Goal: Information Seeking & Learning: Learn about a topic

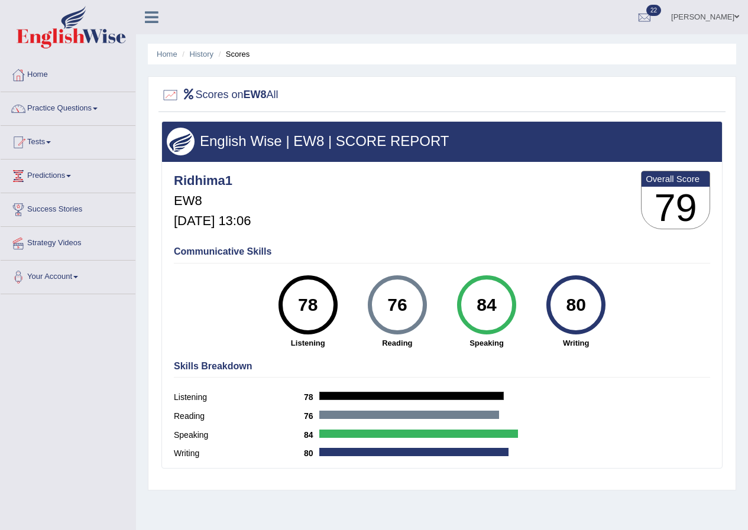
click at [710, 19] on link "[PERSON_NAME]" at bounding box center [705, 15] width 86 height 31
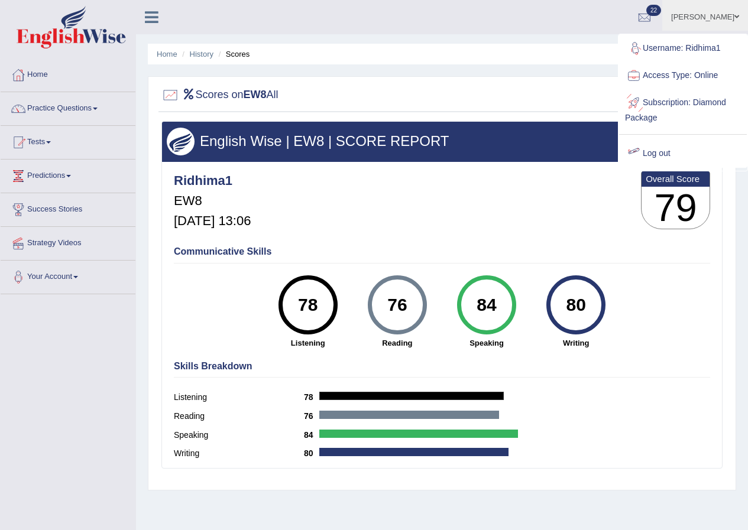
click at [663, 151] on link "Log out" at bounding box center [683, 153] width 128 height 27
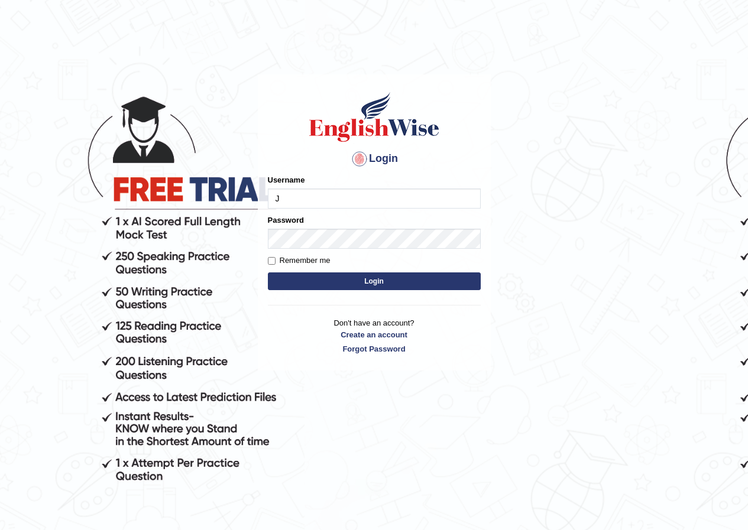
type input "Jose01"
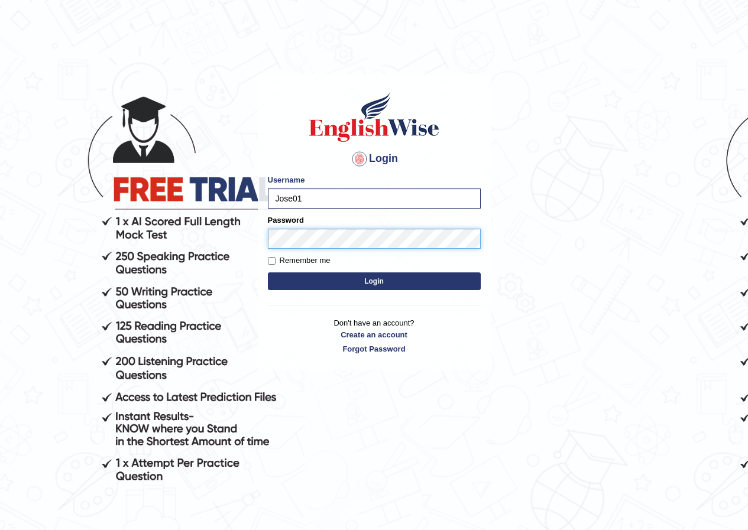
click at [268, 273] on button "Login" at bounding box center [374, 282] width 213 height 18
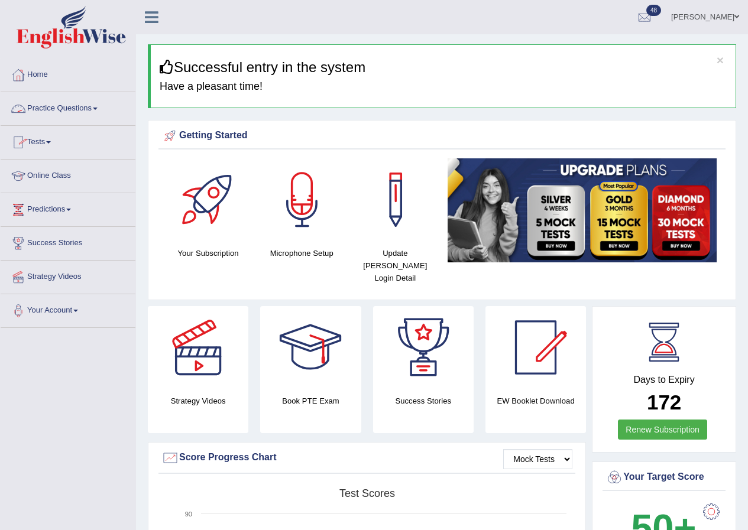
click at [98, 108] on span at bounding box center [95, 109] width 5 height 2
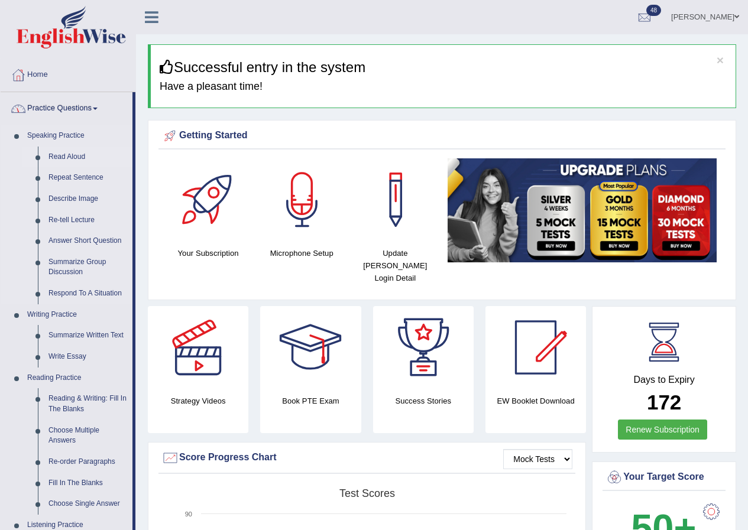
click at [73, 158] on link "Read Aloud" at bounding box center [87, 157] width 89 height 21
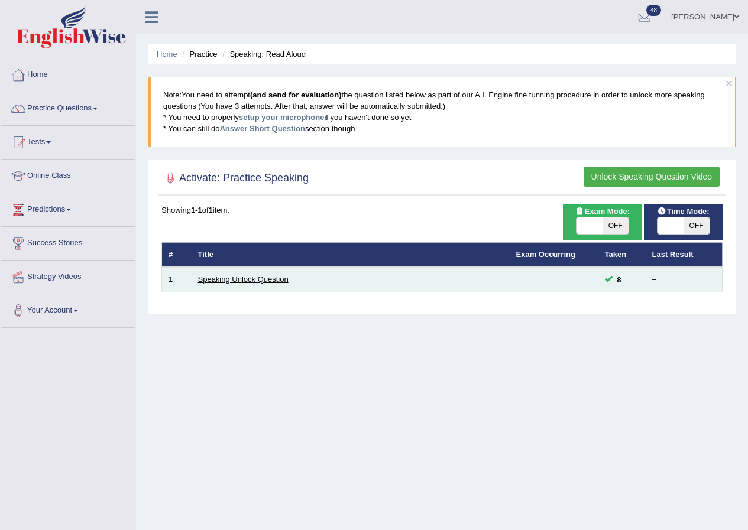
click at [247, 275] on link "Speaking Unlock Question" at bounding box center [243, 279] width 90 height 9
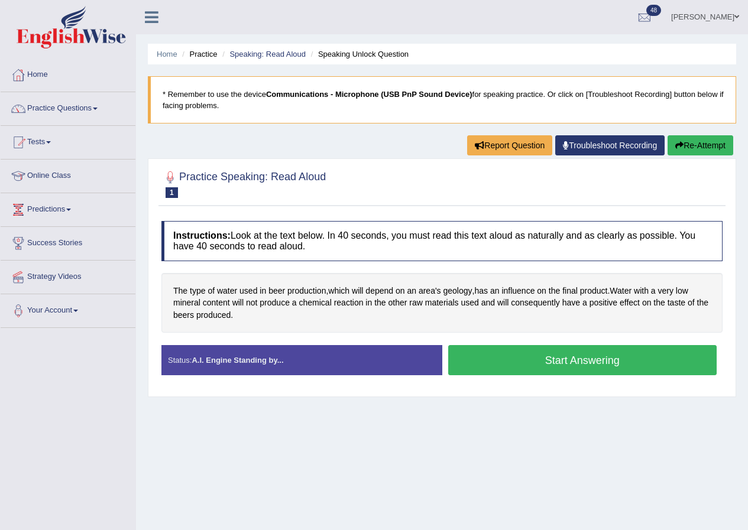
click at [525, 370] on button "Start Answering" at bounding box center [582, 360] width 269 height 30
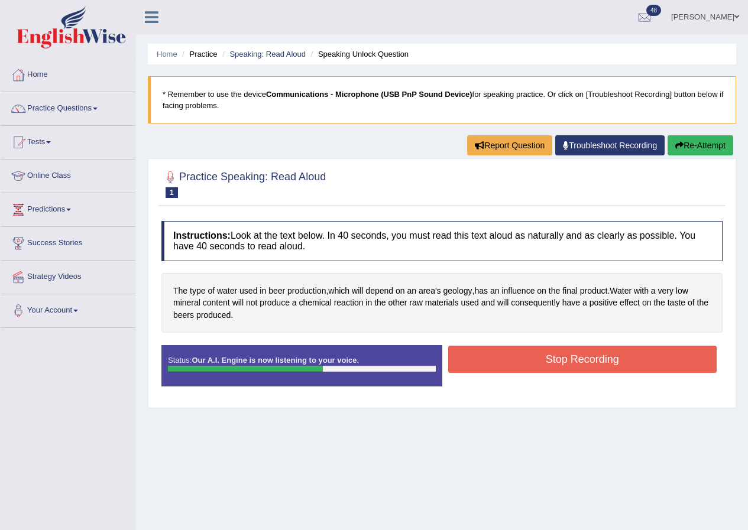
click at [562, 355] on button "Stop Recording" at bounding box center [582, 359] width 269 height 27
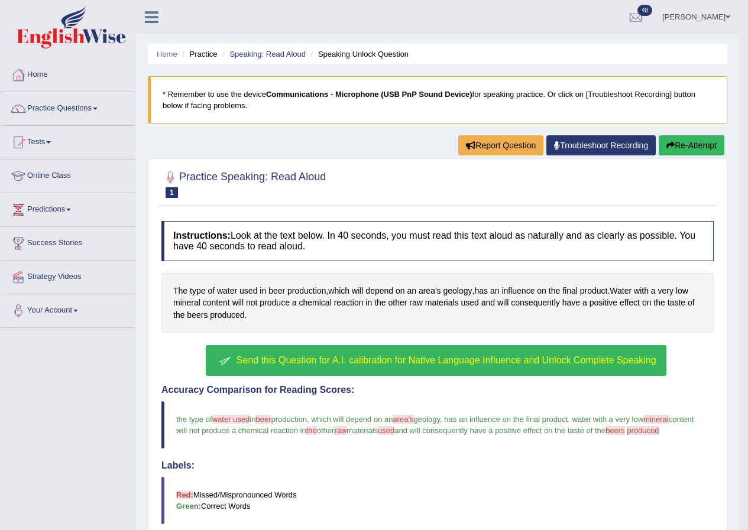
click at [223, 359] on div "button" at bounding box center [225, 361] width 18 height 18
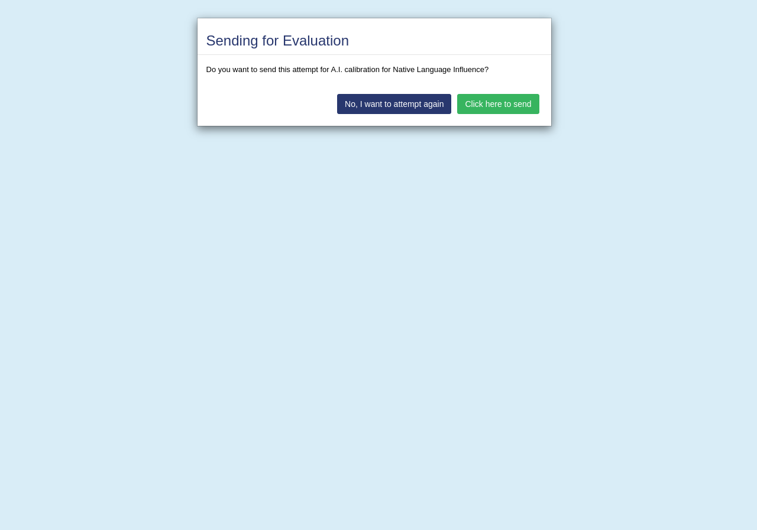
click at [494, 102] on button "Click here to send" at bounding box center [498, 104] width 82 height 20
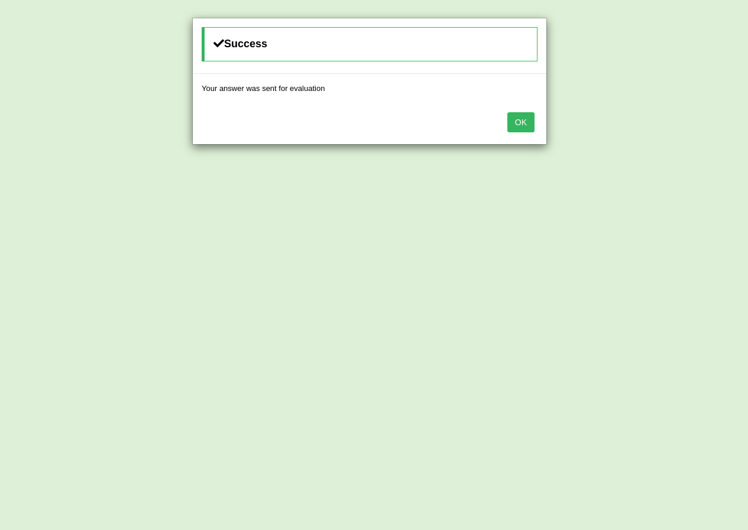
click at [520, 123] on button "OK" at bounding box center [520, 122] width 27 height 20
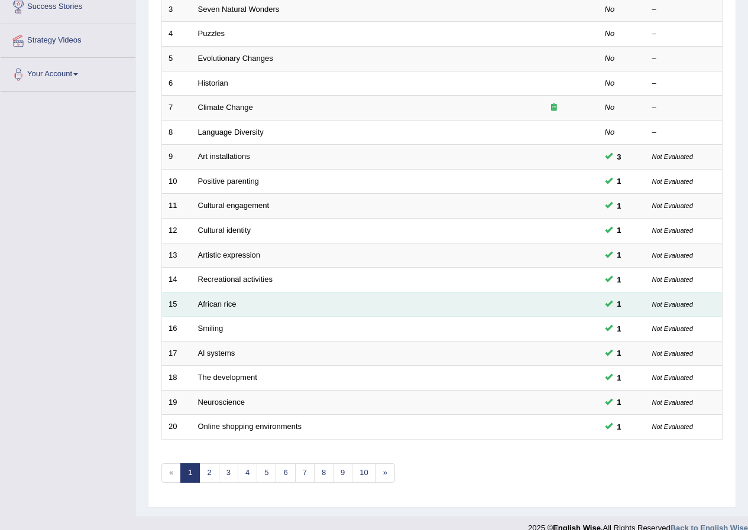
scroll to position [252, 0]
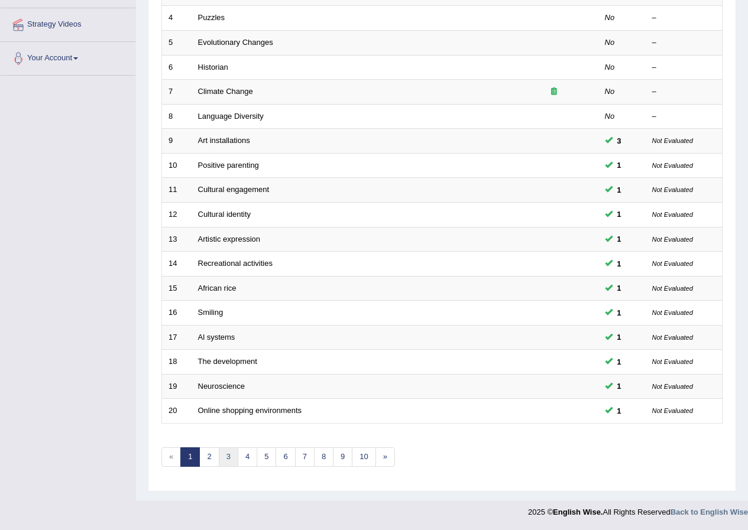
click at [231, 459] on link "3" at bounding box center [229, 458] width 20 height 20
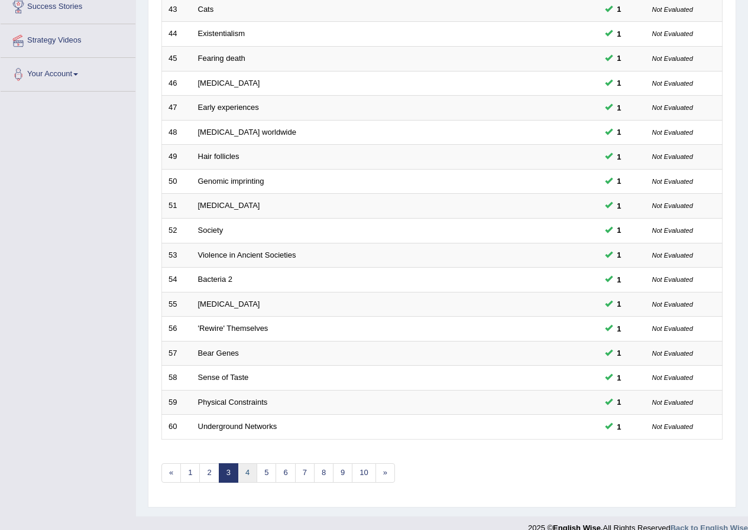
click at [246, 466] on link "4" at bounding box center [248, 474] width 20 height 20
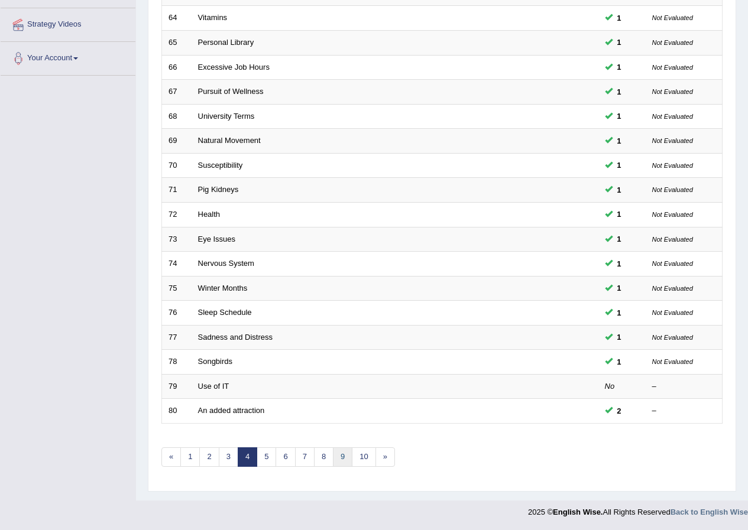
click at [343, 456] on link "9" at bounding box center [343, 458] width 20 height 20
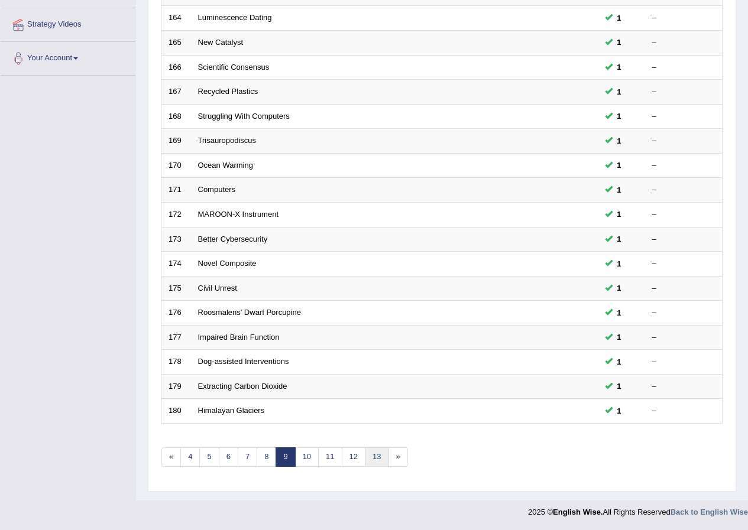
click at [374, 456] on link "13" at bounding box center [377, 458] width 24 height 20
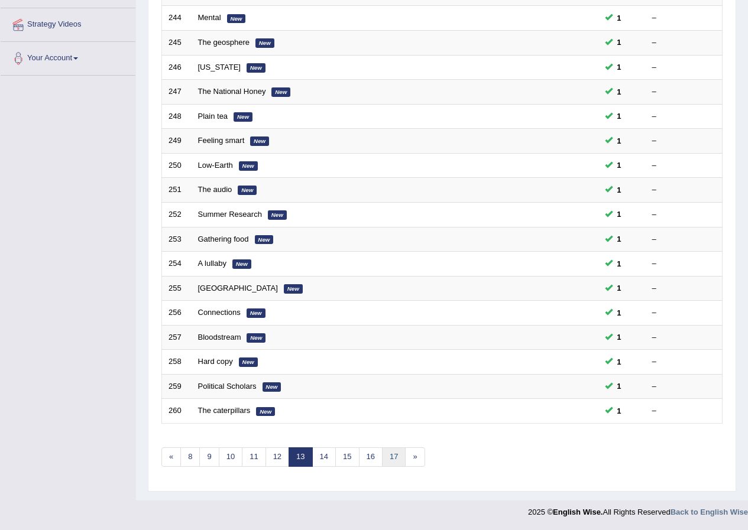
click at [391, 455] on link "17" at bounding box center [394, 458] width 24 height 20
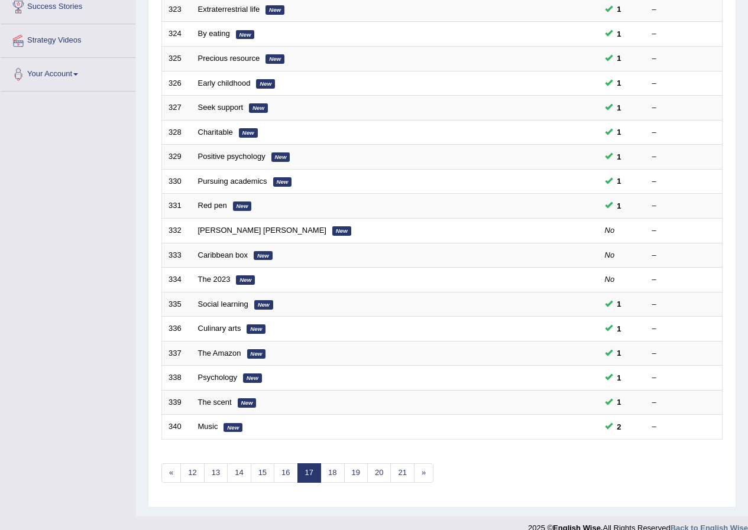
scroll to position [236, 0]
click at [400, 477] on link "21" at bounding box center [402, 474] width 24 height 20
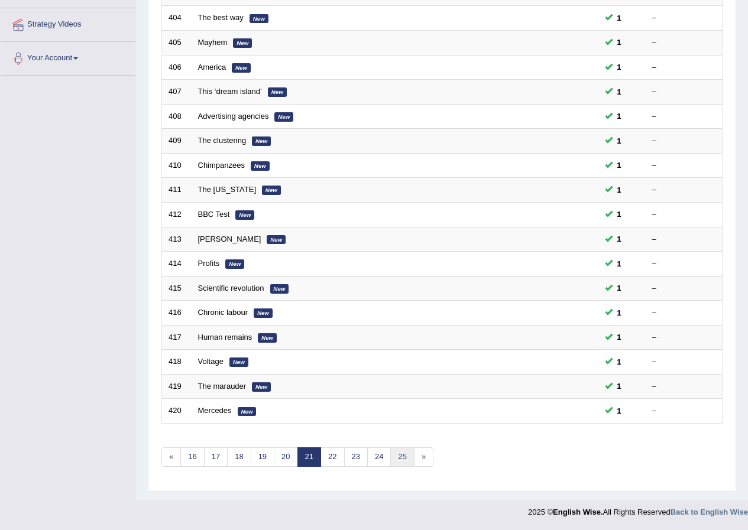
click at [401, 455] on link "25" at bounding box center [402, 458] width 24 height 20
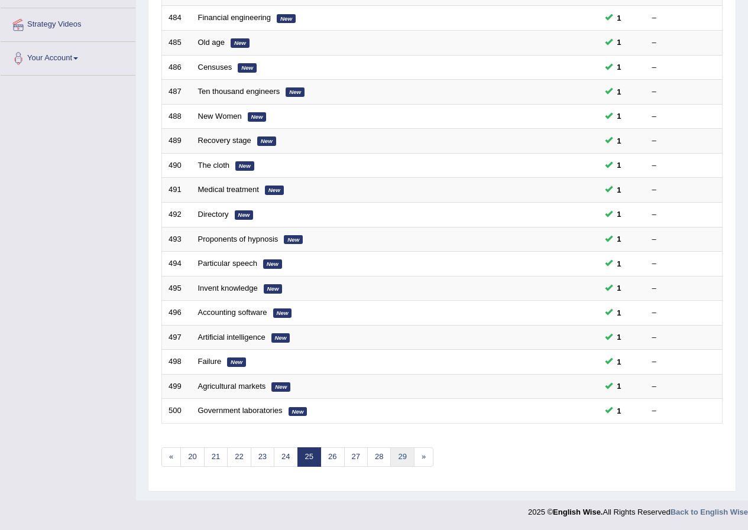
click at [404, 457] on link "29" at bounding box center [402, 458] width 24 height 20
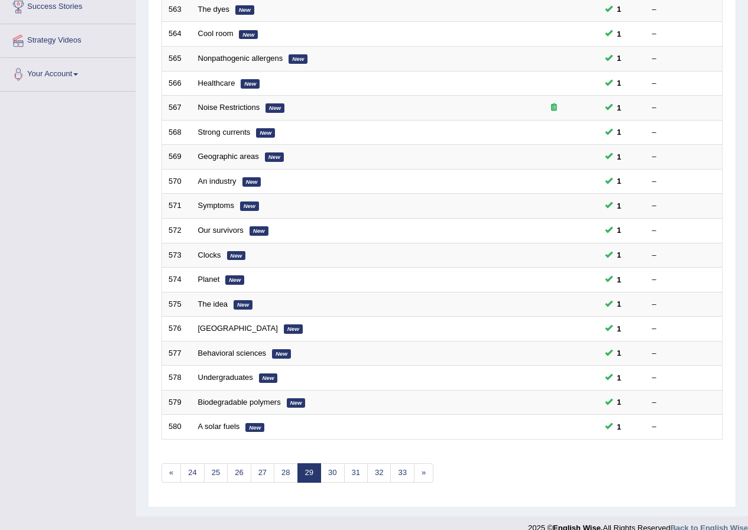
scroll to position [252, 0]
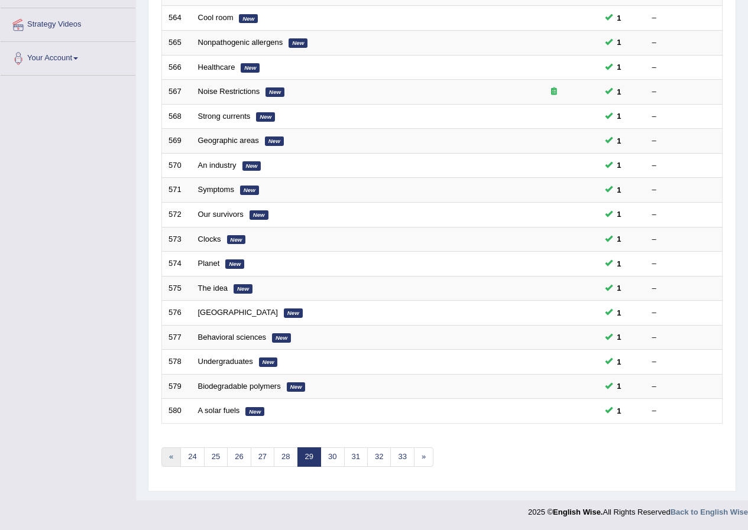
click at [170, 458] on link "«" at bounding box center [171, 458] width 20 height 20
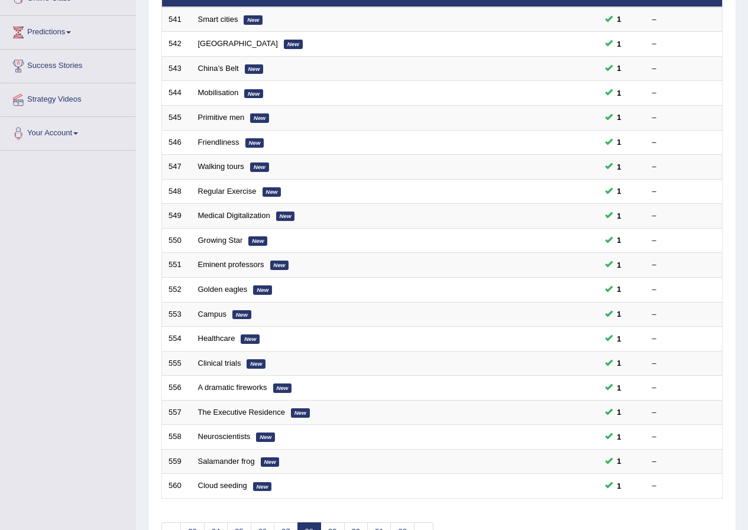
scroll to position [252, 0]
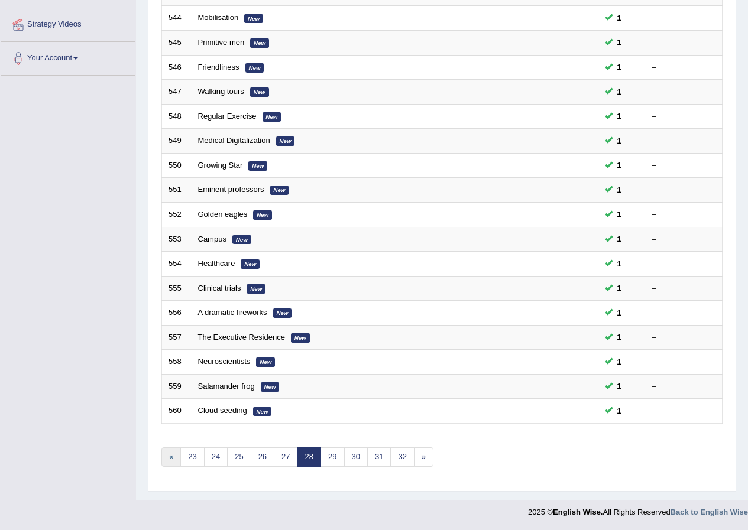
click at [170, 458] on link "«" at bounding box center [171, 458] width 20 height 20
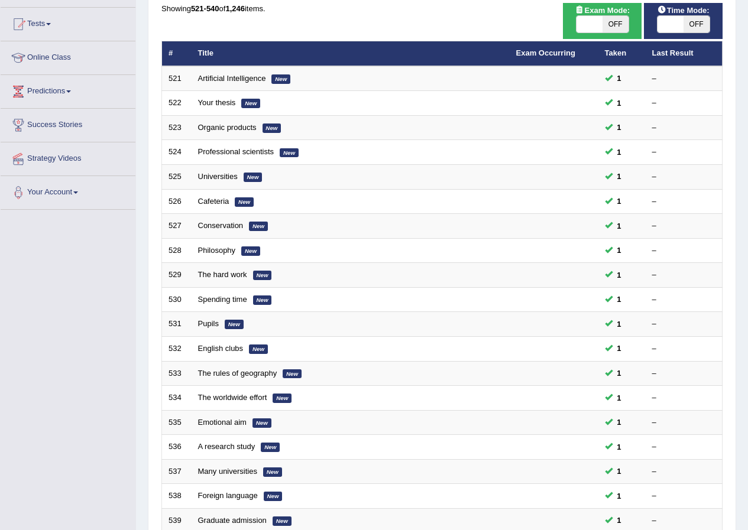
scroll to position [252, 0]
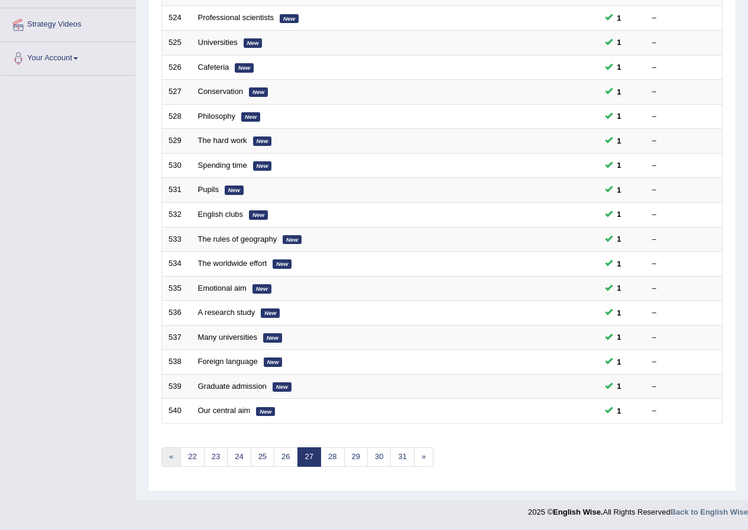
click at [170, 458] on link "«" at bounding box center [171, 458] width 20 height 20
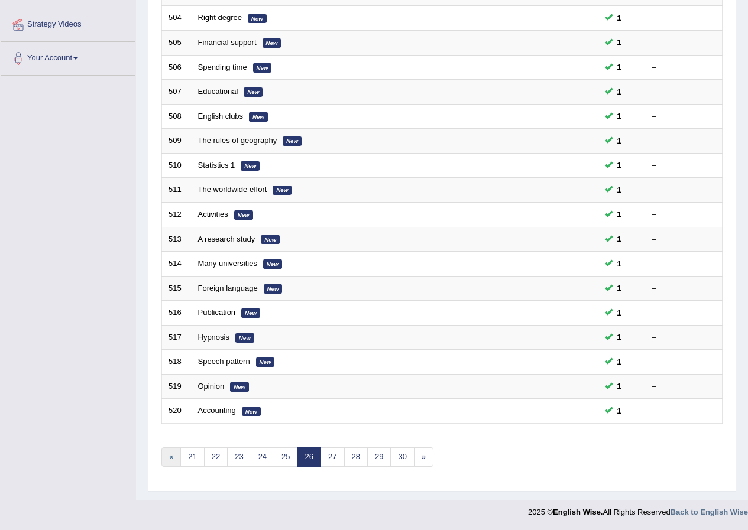
click at [173, 458] on link "«" at bounding box center [171, 458] width 20 height 20
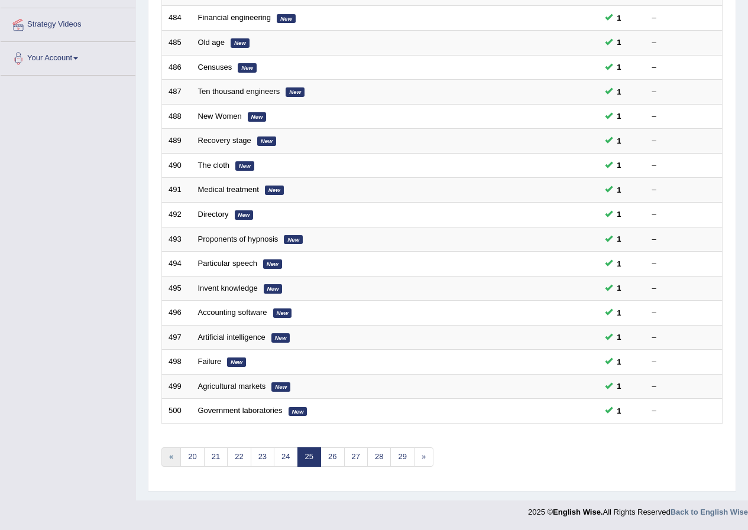
click at [173, 458] on link "«" at bounding box center [171, 458] width 20 height 20
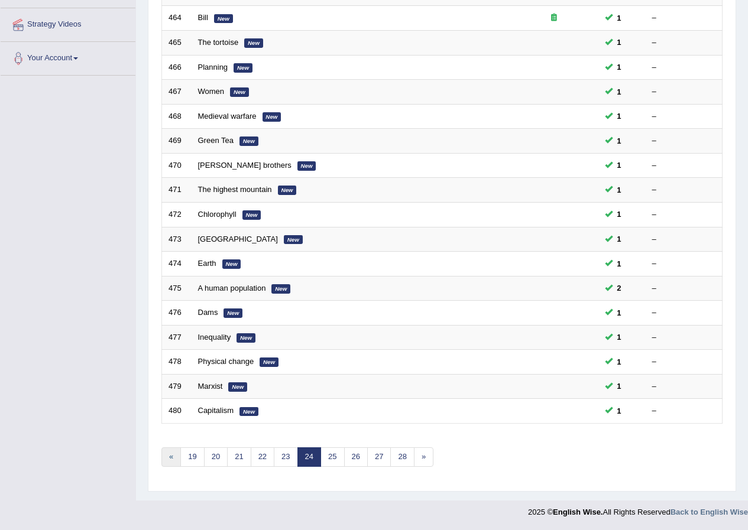
click at [173, 458] on link "«" at bounding box center [171, 458] width 20 height 20
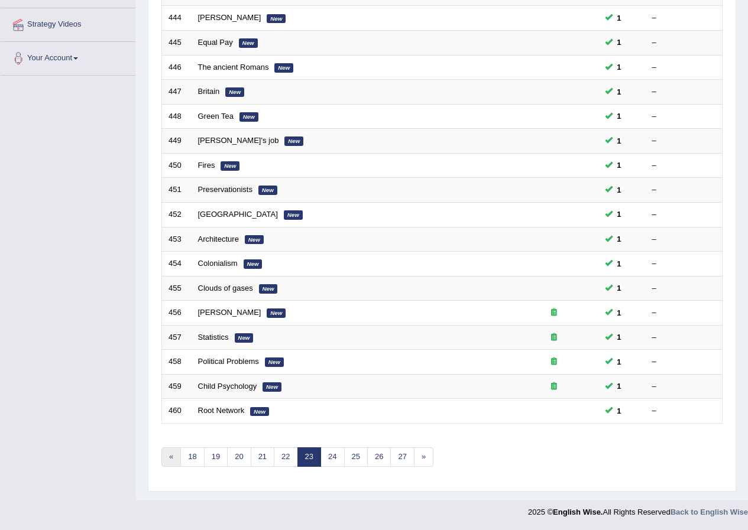
click at [173, 458] on link "«" at bounding box center [171, 458] width 20 height 20
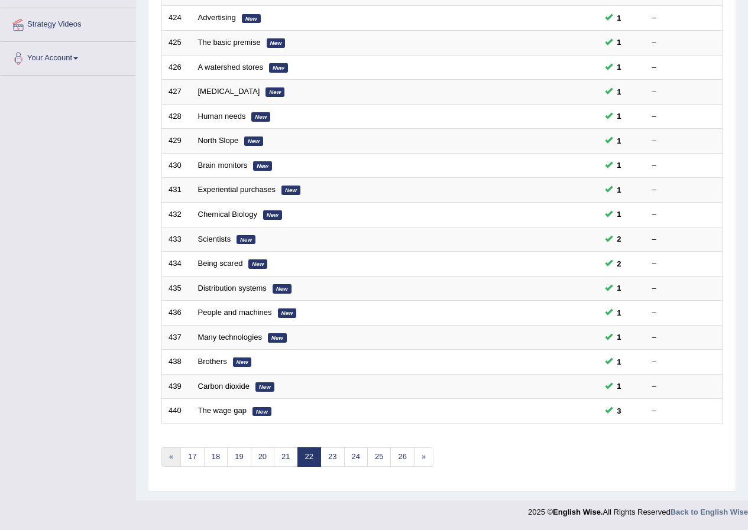
click at [173, 458] on link "«" at bounding box center [171, 458] width 20 height 20
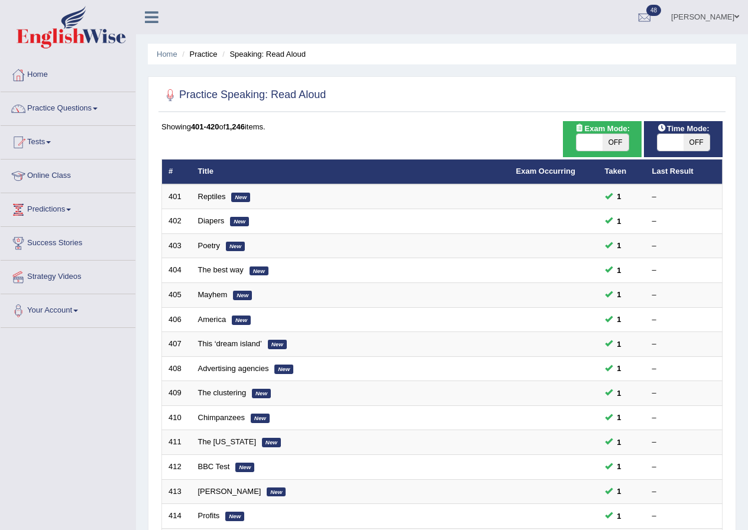
scroll to position [252, 0]
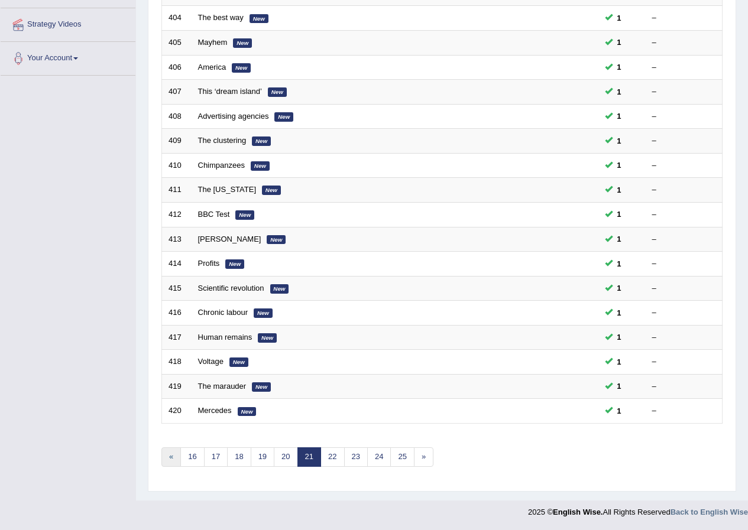
click at [174, 458] on link "«" at bounding box center [171, 458] width 20 height 20
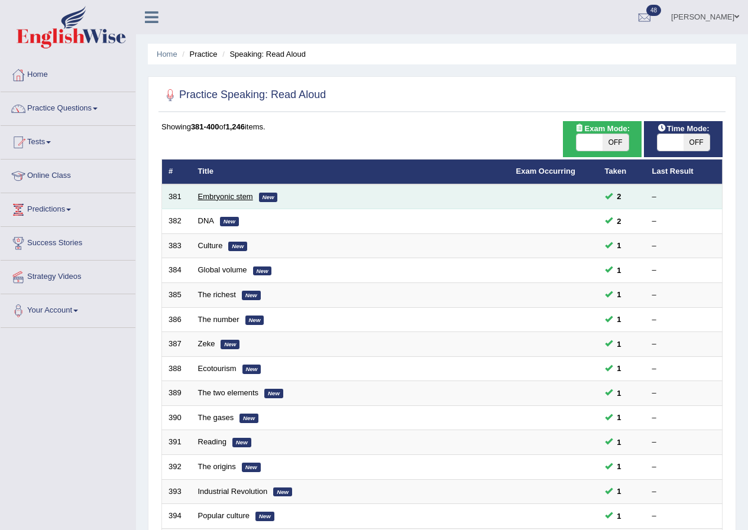
click at [221, 199] on link "Embryonic stem" at bounding box center [225, 196] width 55 height 9
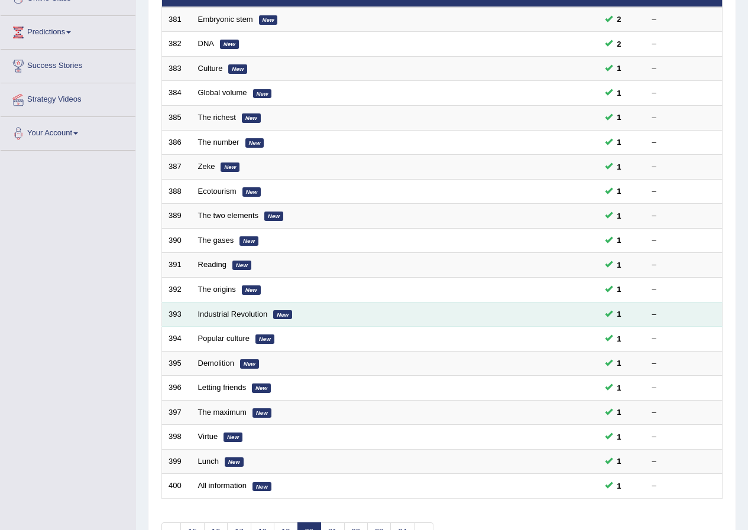
scroll to position [236, 0]
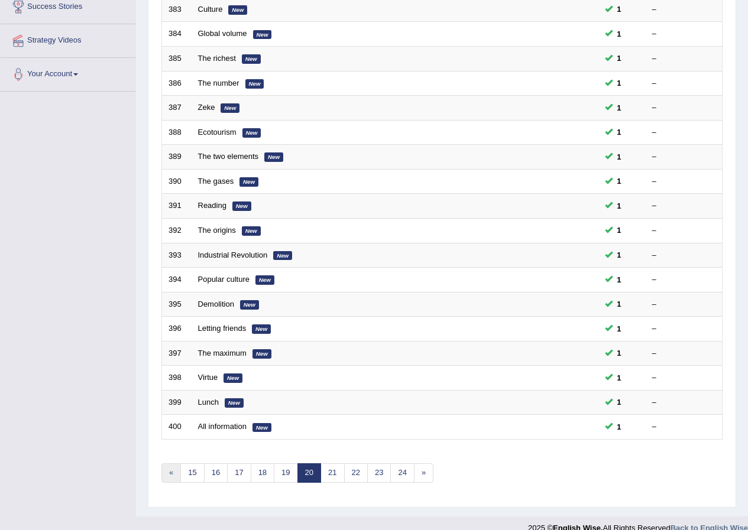
click at [170, 472] on link "«" at bounding box center [171, 474] width 20 height 20
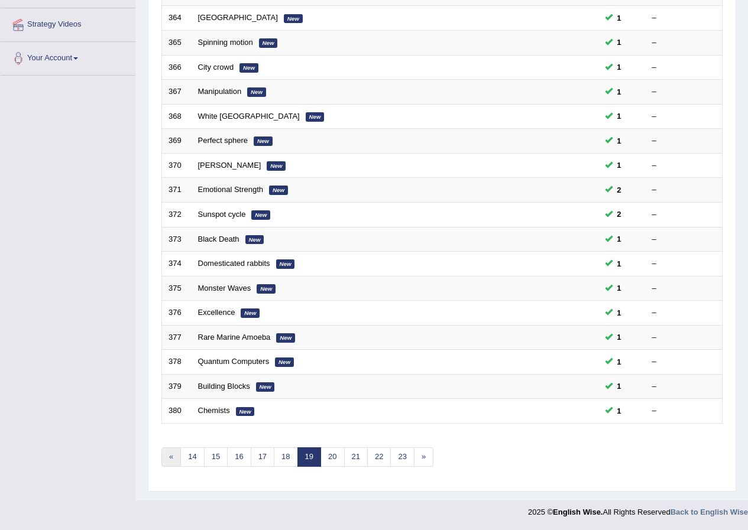
click at [167, 459] on link "«" at bounding box center [171, 458] width 20 height 20
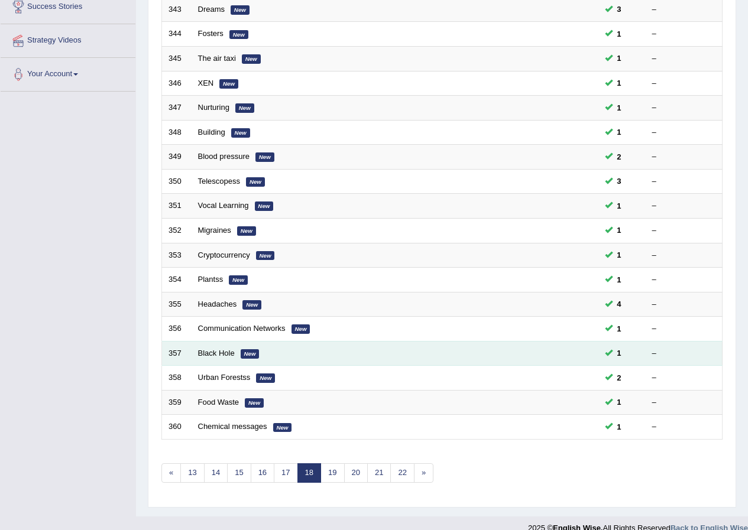
scroll to position [252, 0]
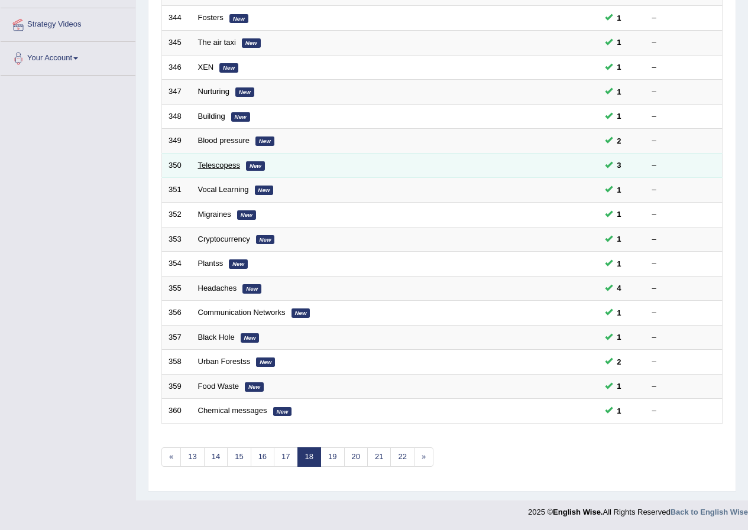
click at [214, 169] on link "Telescopess" at bounding box center [219, 165] width 43 height 9
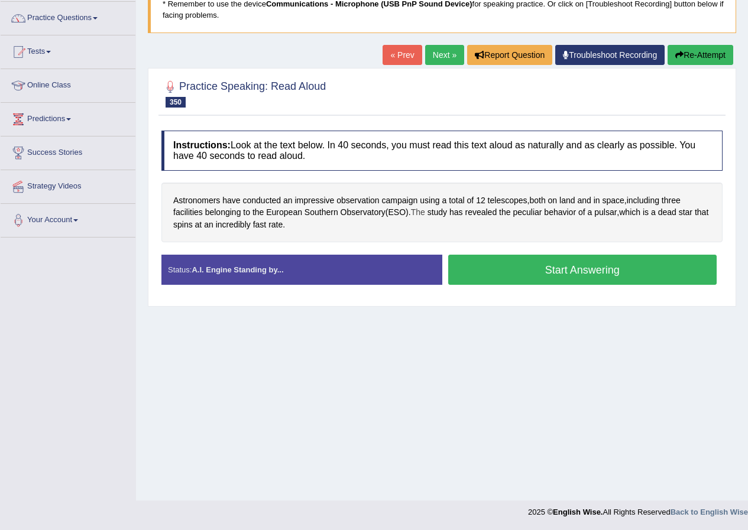
scroll to position [31, 0]
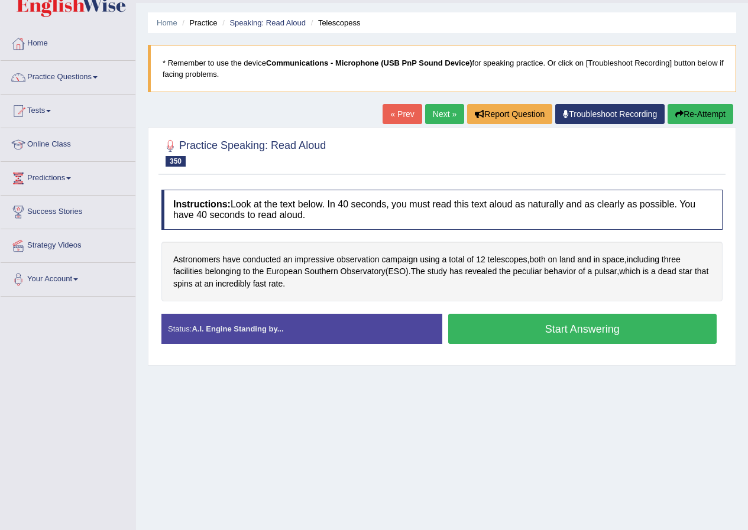
click at [391, 460] on div "Home Practice Speaking: Read Aloud Telescopess * Remember to use the device Com…" at bounding box center [442, 264] width 612 height 591
click at [99, 92] on li "Practice Questions Speaking Practice Read Aloud Repeat Sentence Describe Image …" at bounding box center [68, 78] width 135 height 34
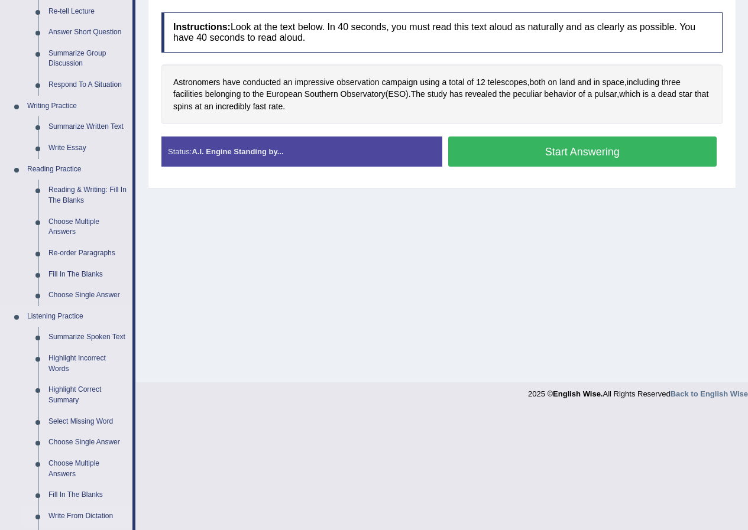
scroll to position [430, 0]
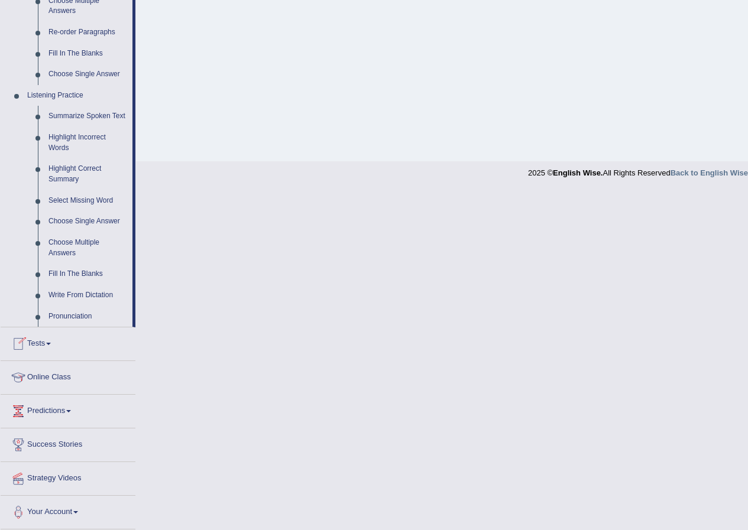
click at [51, 342] on link "Tests" at bounding box center [68, 343] width 135 height 30
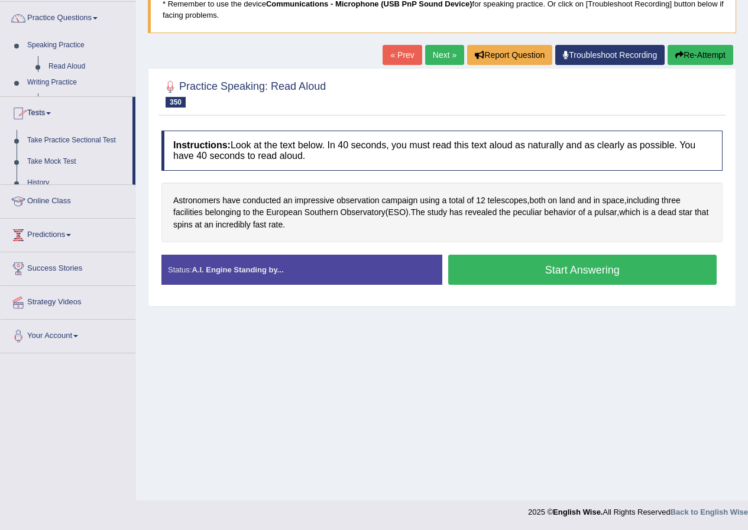
scroll to position [90, 0]
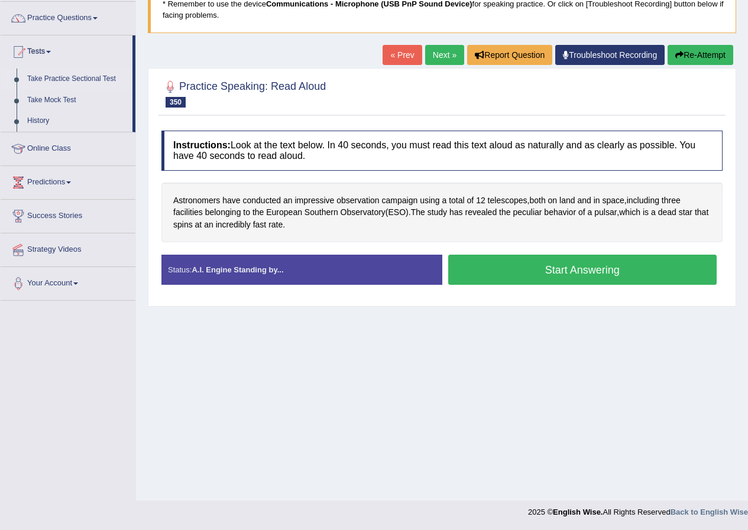
click at [85, 80] on link "Take Practice Sectional Test" at bounding box center [77, 79] width 111 height 21
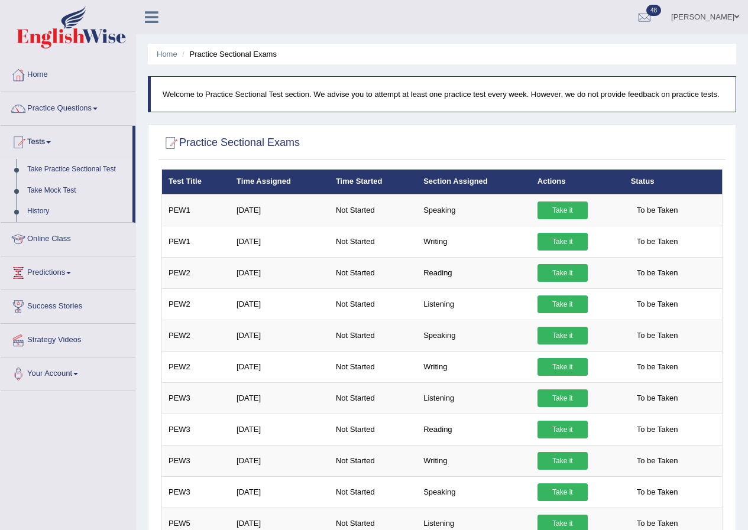
click at [75, 112] on link "Practice Questions" at bounding box center [68, 107] width 135 height 30
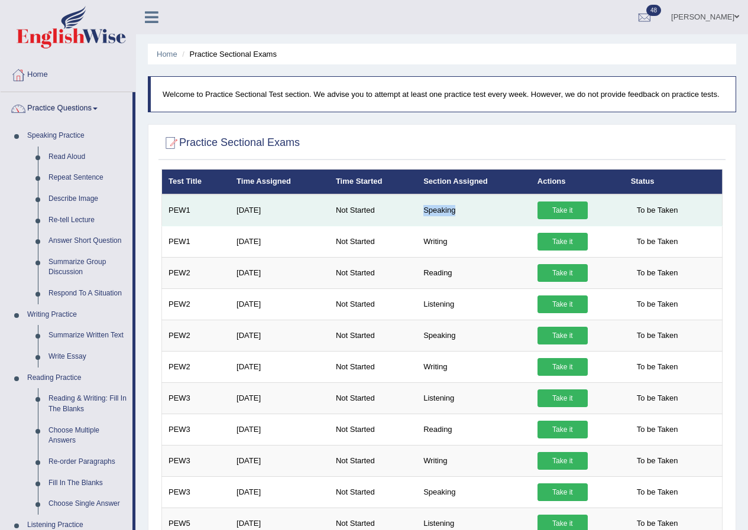
drag, startPoint x: 461, startPoint y: 212, endPoint x: 407, endPoint y: 217, distance: 54.1
click at [407, 217] on tr "PEW1 Jul 25, 2023 Not Started Speaking Take it To be Taken" at bounding box center [442, 211] width 560 height 32
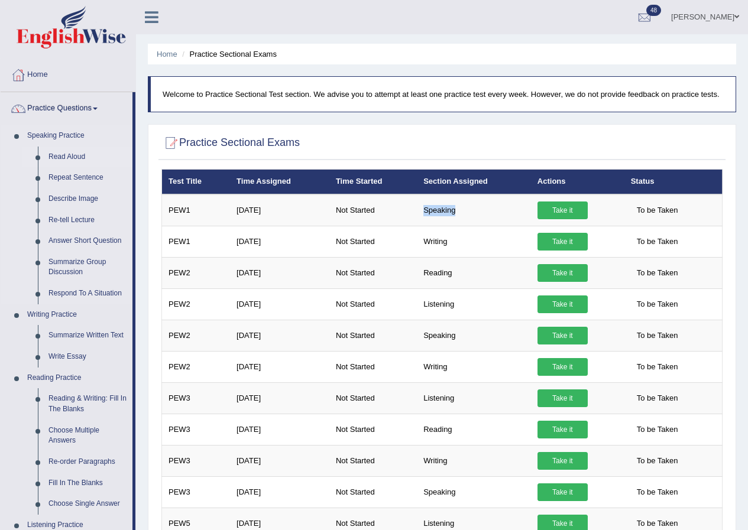
click at [75, 158] on link "Read Aloud" at bounding box center [87, 157] width 89 height 21
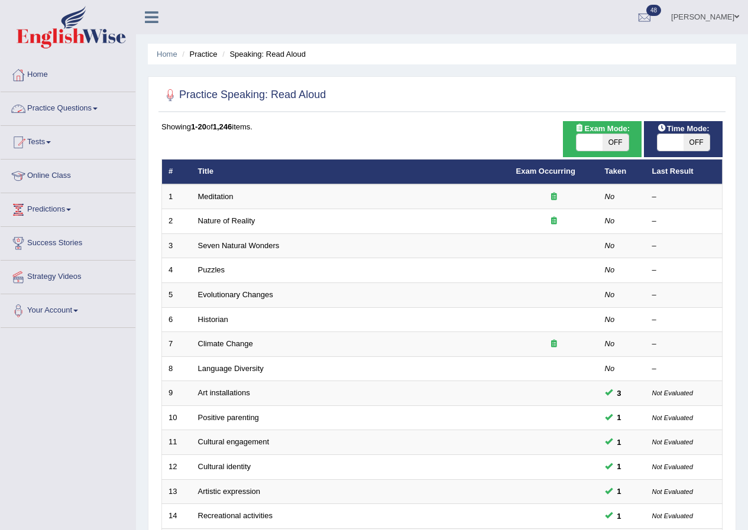
click at [98, 111] on link "Practice Questions" at bounding box center [68, 107] width 135 height 30
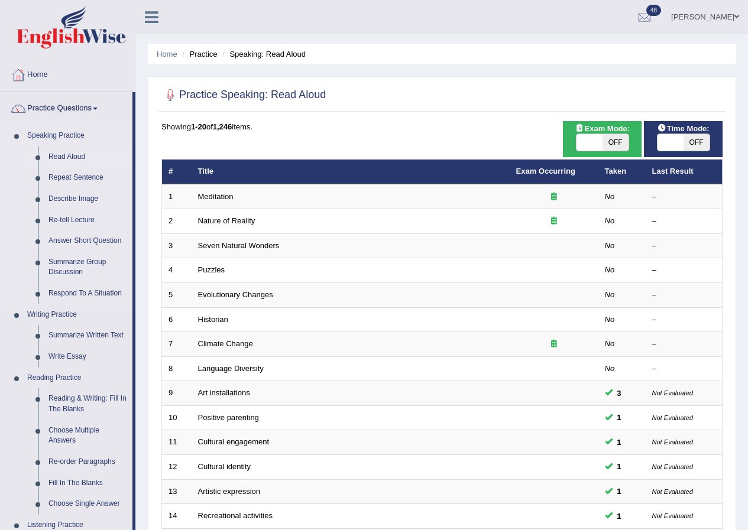
click at [76, 154] on link "Read Aloud" at bounding box center [87, 157] width 89 height 21
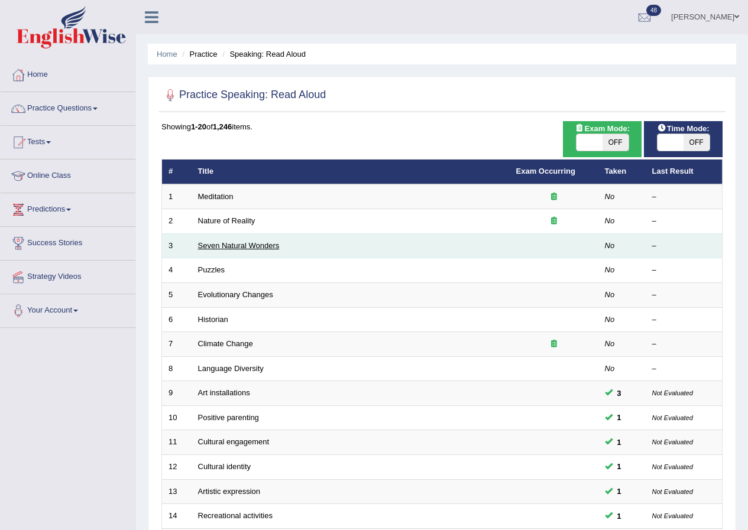
click at [238, 247] on link "Seven Natural Wonders" at bounding box center [239, 245] width 82 height 9
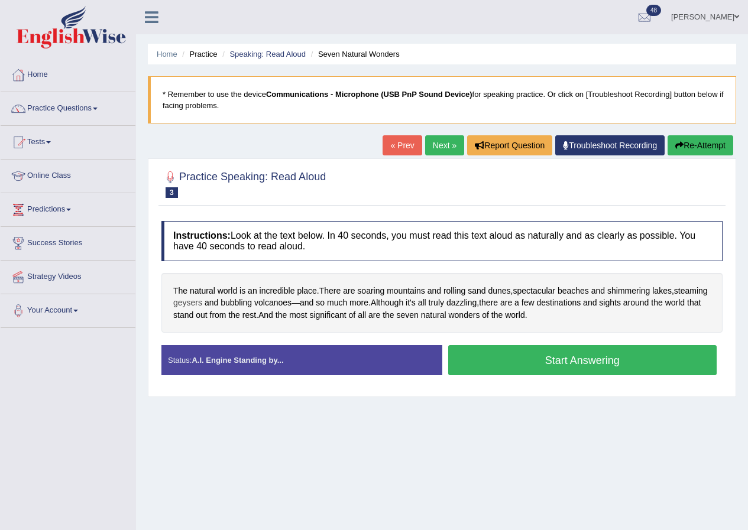
click at [202, 305] on span "geysers" at bounding box center [187, 303] width 29 height 12
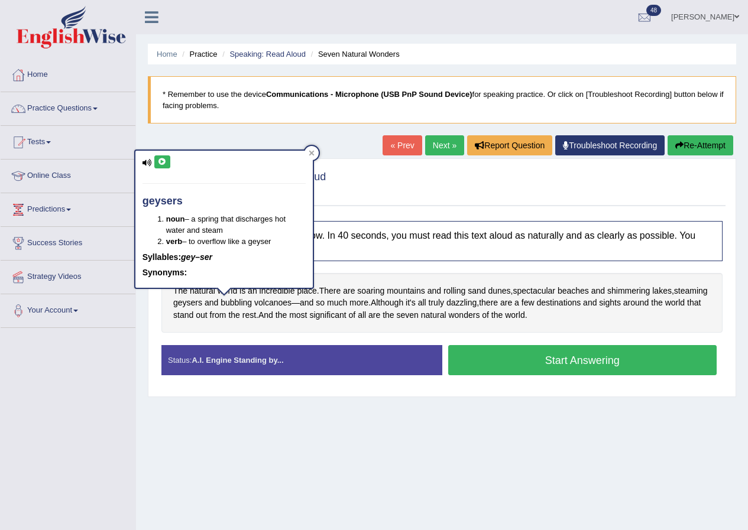
click at [163, 164] on icon at bounding box center [162, 161] width 9 height 7
click at [591, 311] on div "The natural world is an incredible place . There are soaring mountains and roll…" at bounding box center [441, 303] width 561 height 60
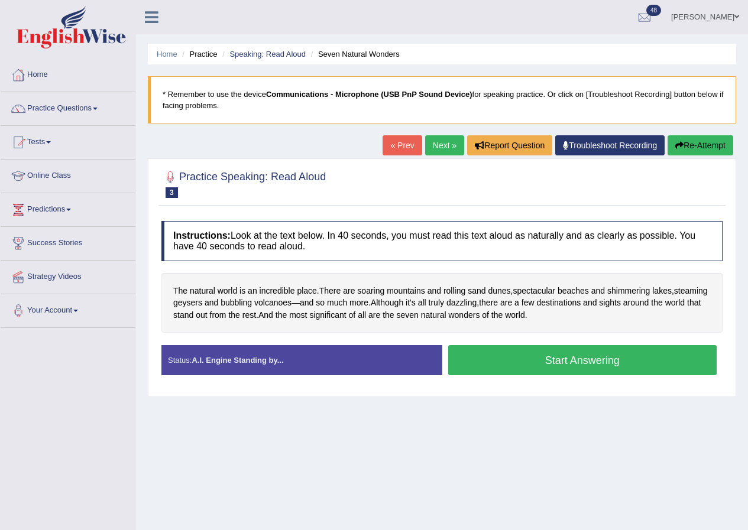
click at [548, 370] on button "Start Answering" at bounding box center [582, 360] width 269 height 30
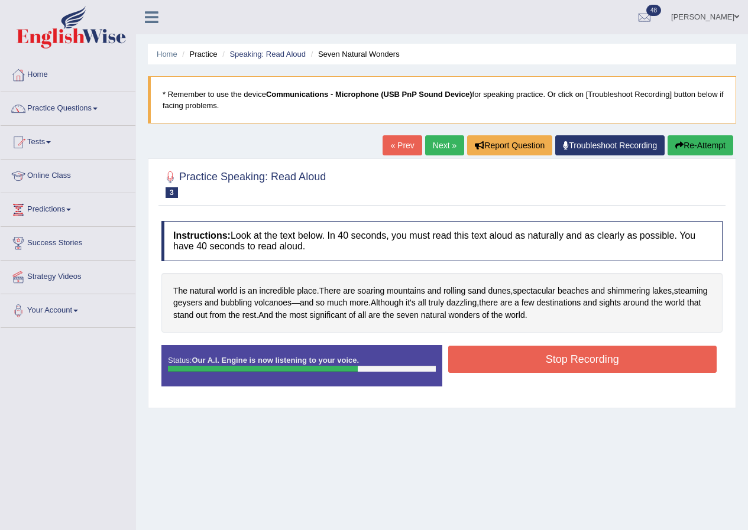
click at [602, 370] on button "Stop Recording" at bounding box center [582, 359] width 269 height 27
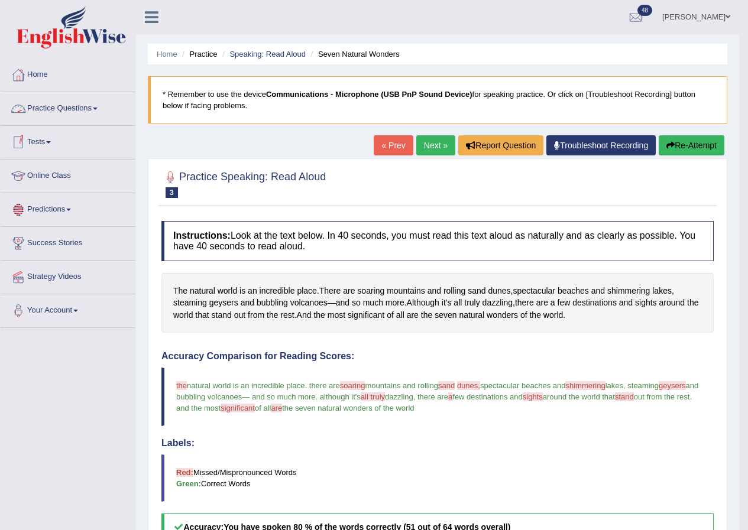
click at [98, 109] on span at bounding box center [95, 109] width 5 height 2
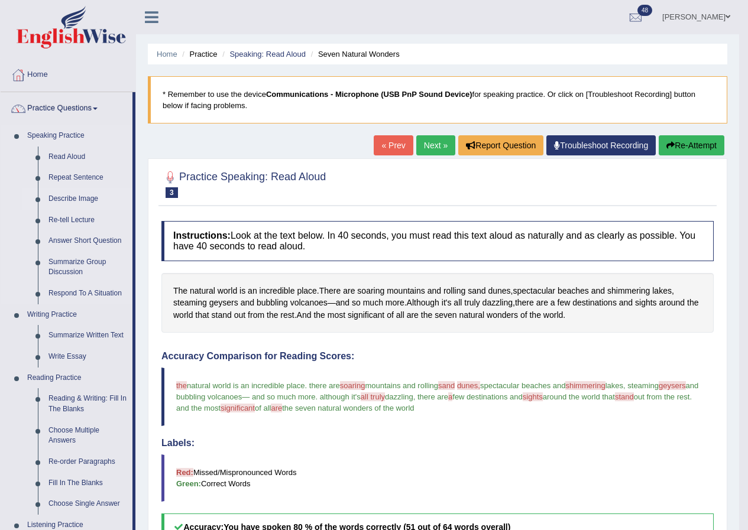
click at [61, 200] on link "Describe Image" at bounding box center [87, 199] width 89 height 21
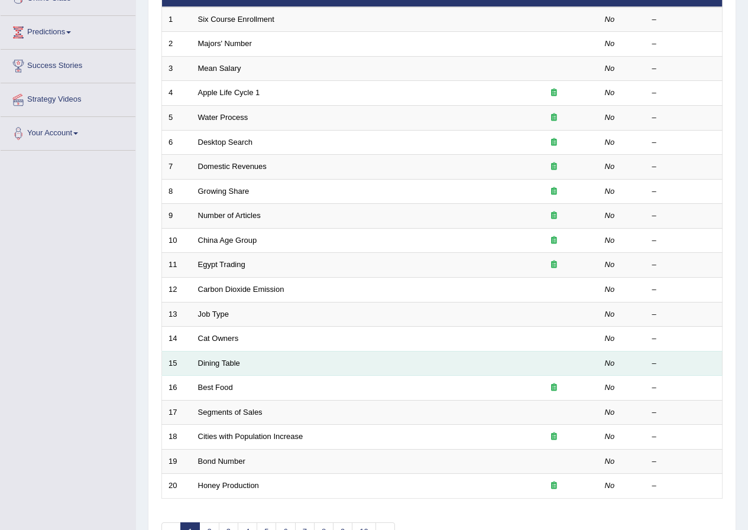
scroll to position [236, 0]
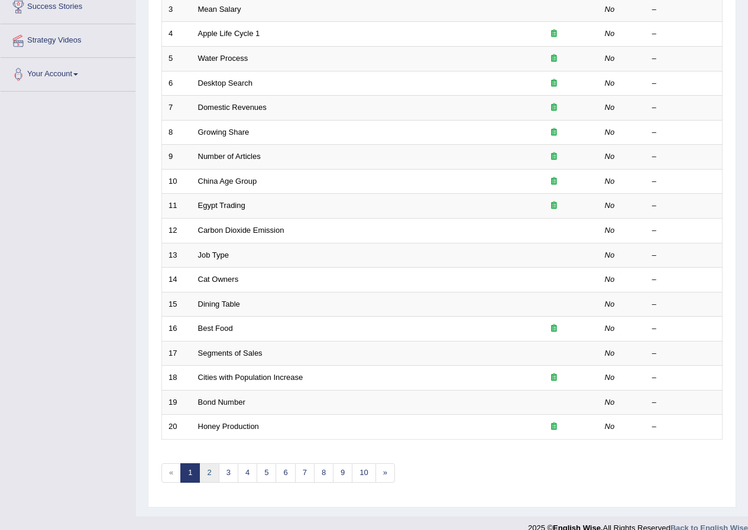
click at [205, 473] on link "2" at bounding box center [209, 474] width 20 height 20
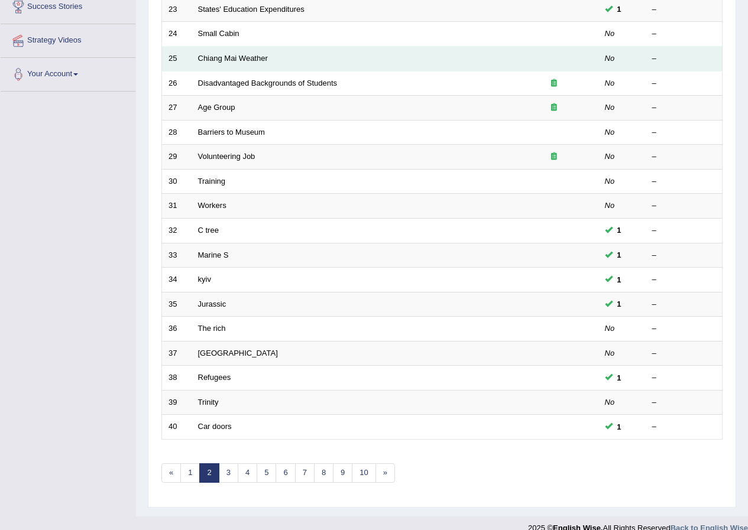
scroll to position [252, 0]
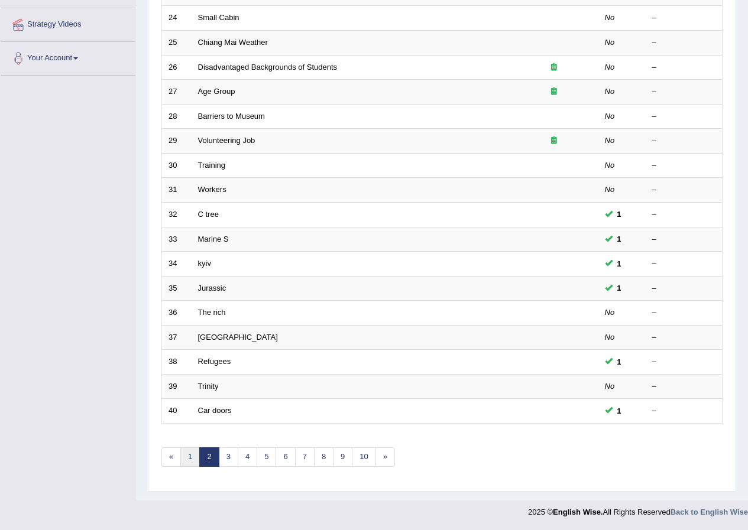
click at [191, 459] on link "1" at bounding box center [190, 458] width 20 height 20
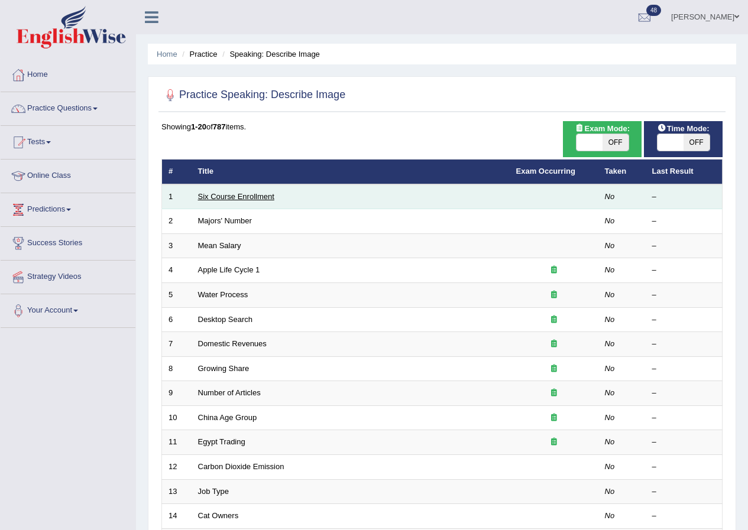
click at [247, 200] on link "Six Course Enrollment" at bounding box center [236, 196] width 76 height 9
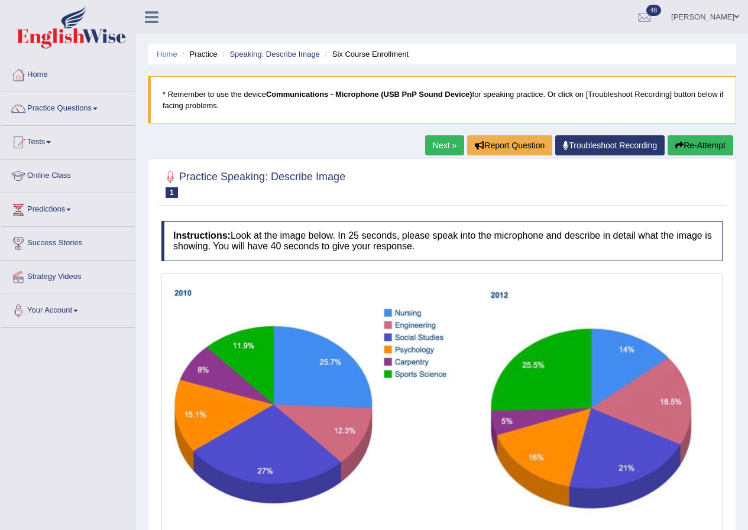
scroll to position [59, 0]
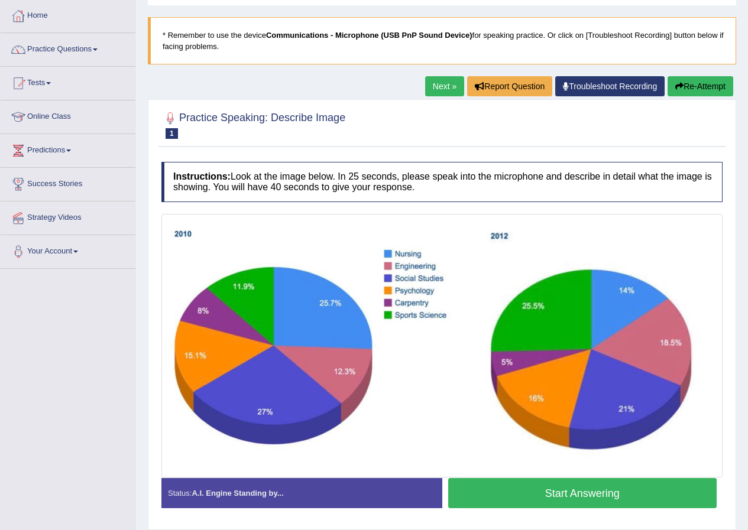
click at [607, 501] on button "Start Answering" at bounding box center [582, 493] width 269 height 30
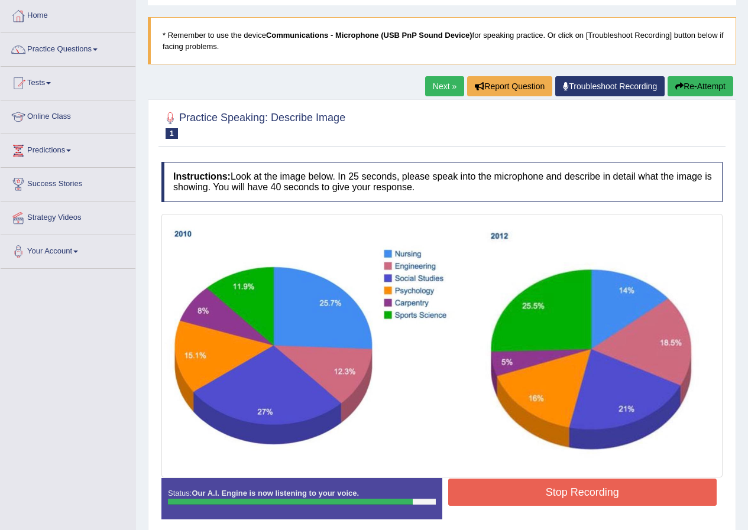
click at [584, 500] on button "Stop Recording" at bounding box center [582, 492] width 269 height 27
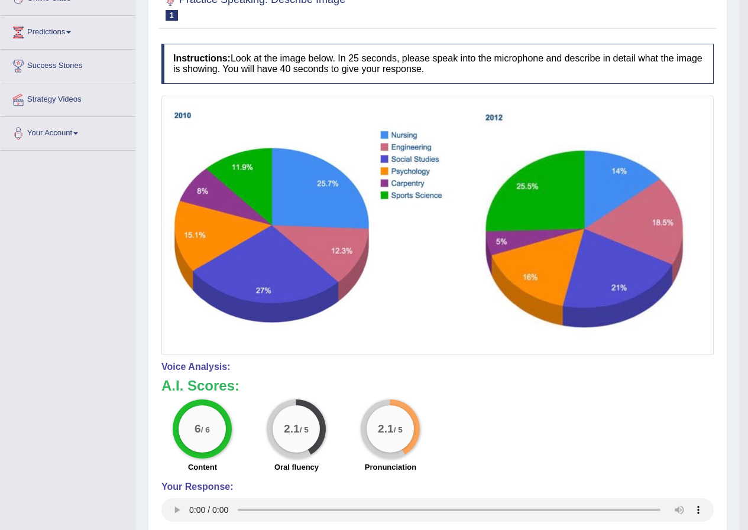
scroll to position [118, 0]
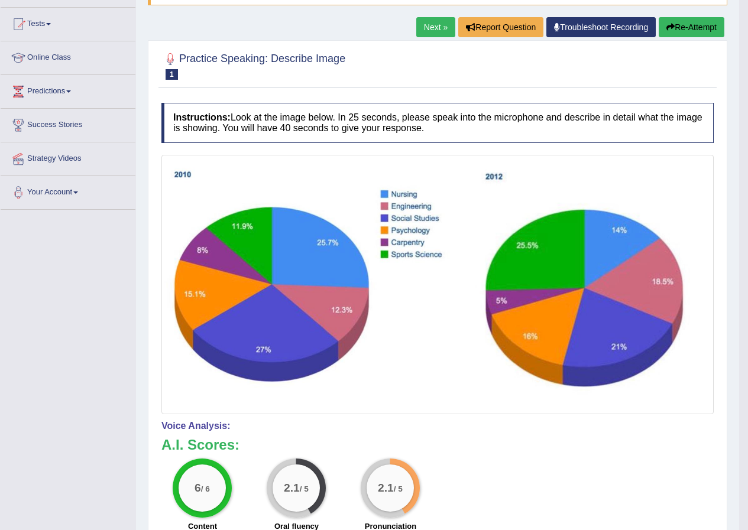
click at [423, 23] on link "Next »" at bounding box center [435, 27] width 39 height 20
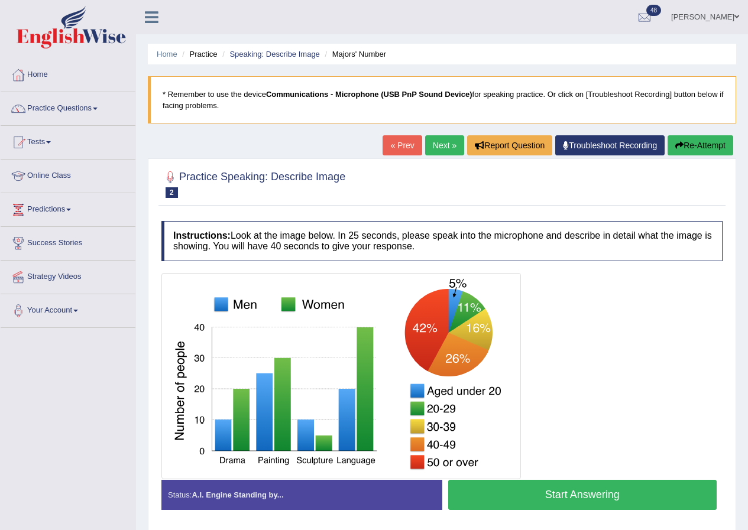
click at [572, 494] on button "Start Answering" at bounding box center [582, 495] width 269 height 30
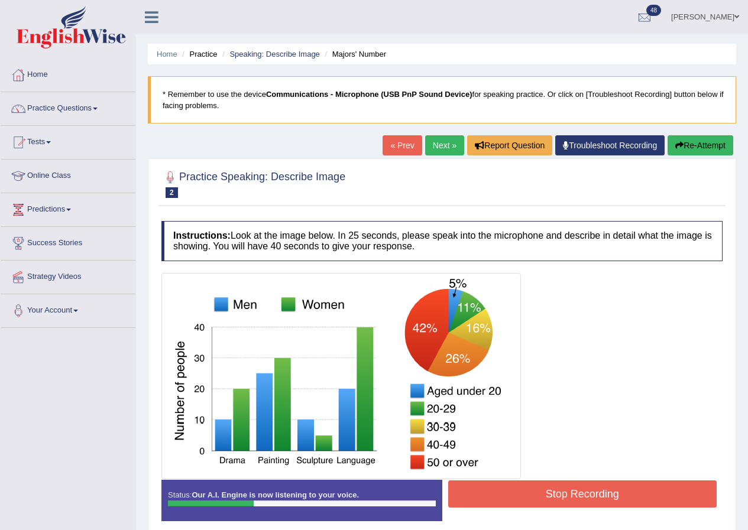
click at [620, 495] on button "Stop Recording" at bounding box center [582, 494] width 269 height 27
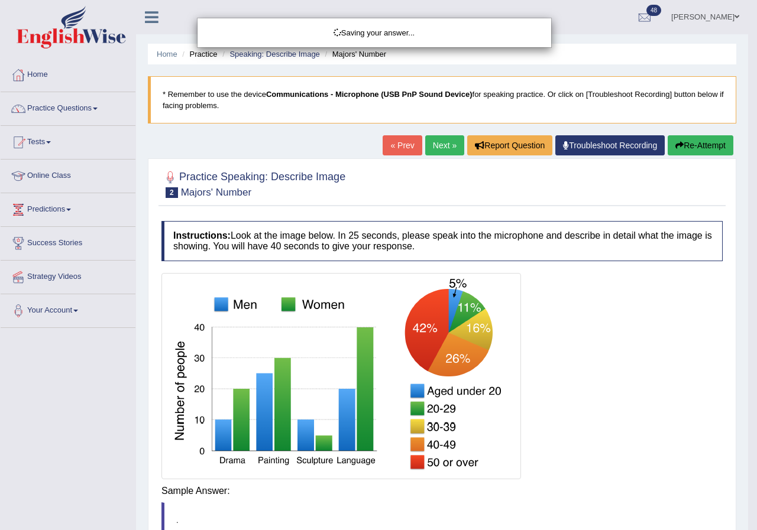
click at [707, 149] on div "Saving your answer..." at bounding box center [378, 265] width 757 height 530
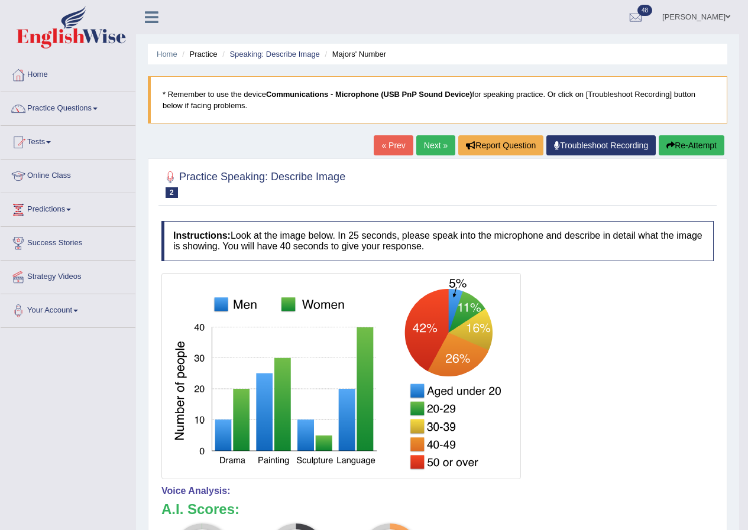
click at [702, 150] on button "Re-Attempt" at bounding box center [692, 145] width 66 height 20
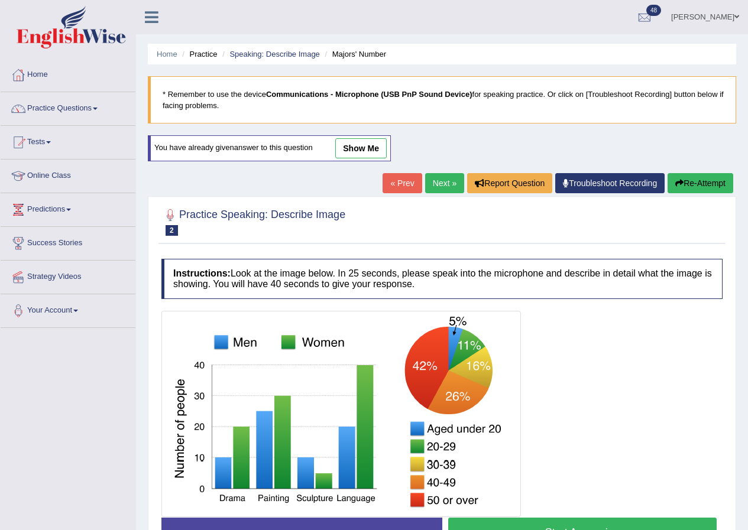
scroll to position [90, 0]
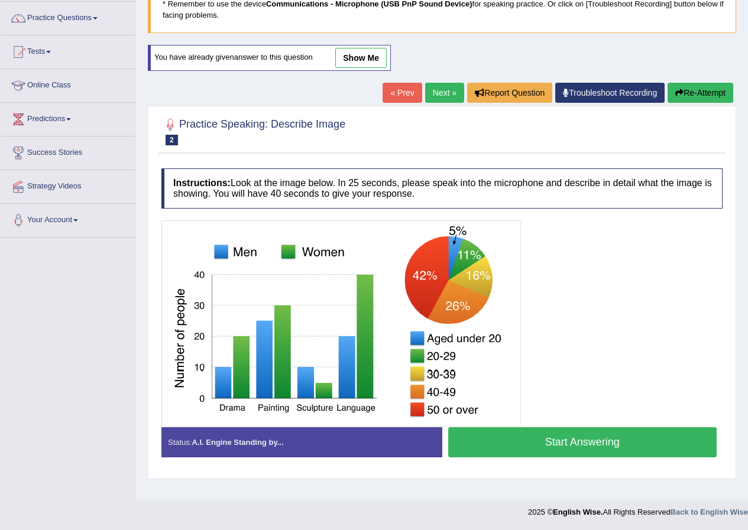
click at [569, 454] on button "Start Answering" at bounding box center [582, 442] width 269 height 30
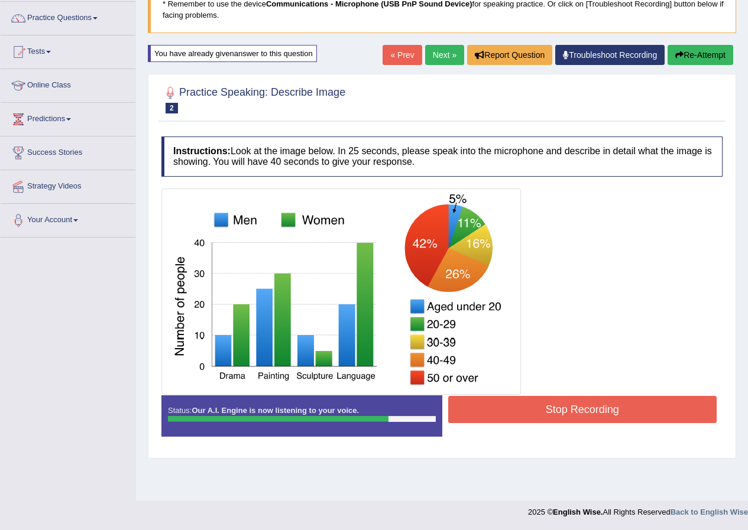
click at [523, 411] on button "Stop Recording" at bounding box center [582, 409] width 269 height 27
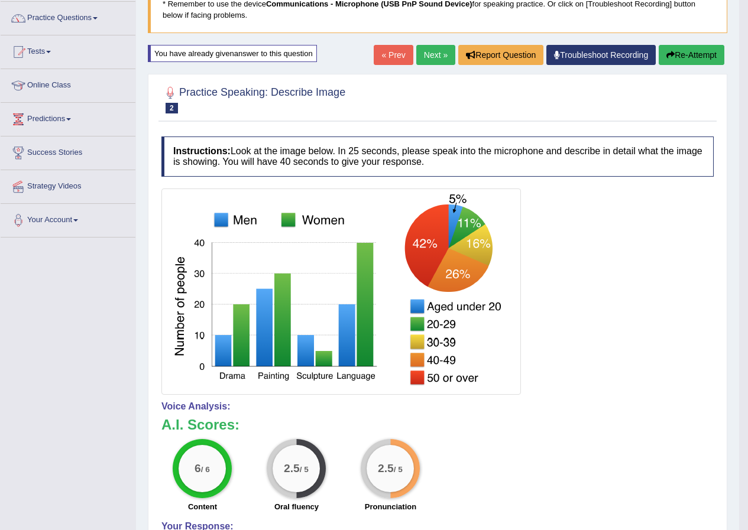
scroll to position [31, 0]
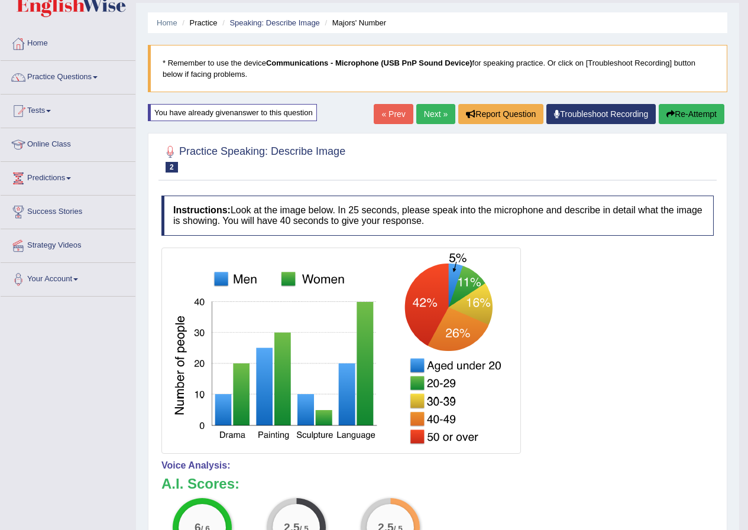
click at [98, 77] on span at bounding box center [95, 77] width 5 height 2
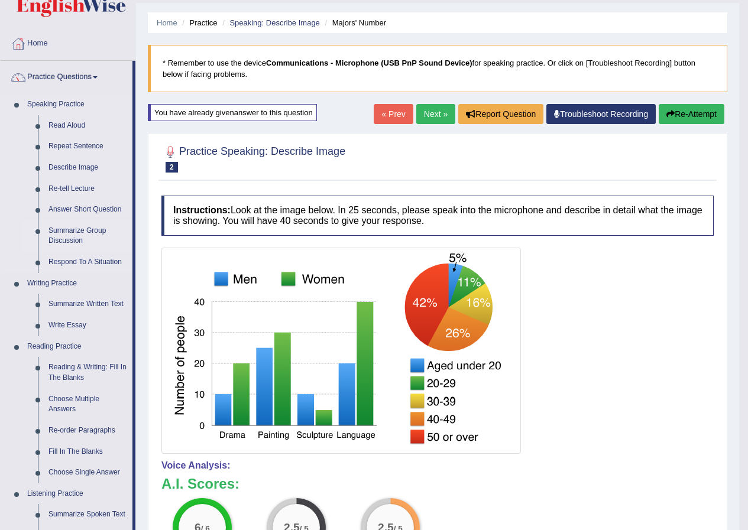
click at [65, 229] on link "Summarize Group Discussion" at bounding box center [87, 236] width 89 height 31
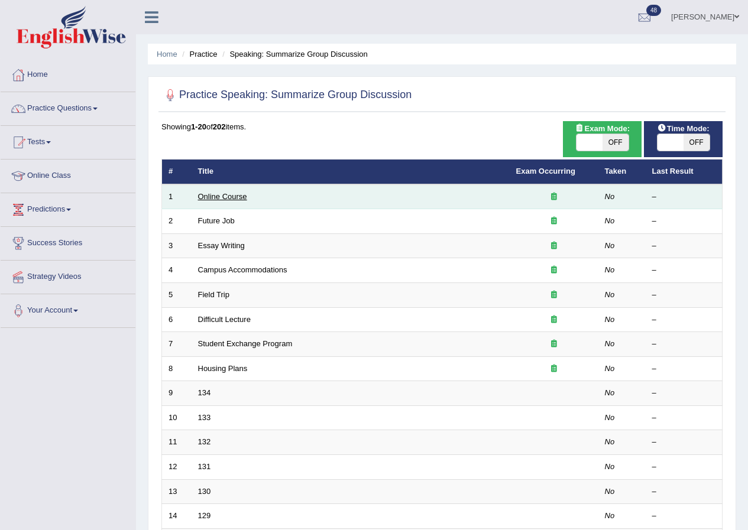
click at [220, 197] on link "Online Course" at bounding box center [222, 196] width 49 height 9
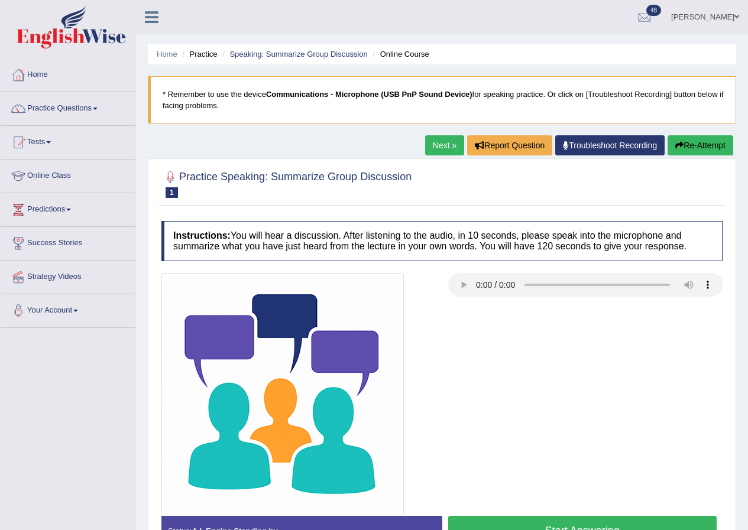
scroll to position [90, 0]
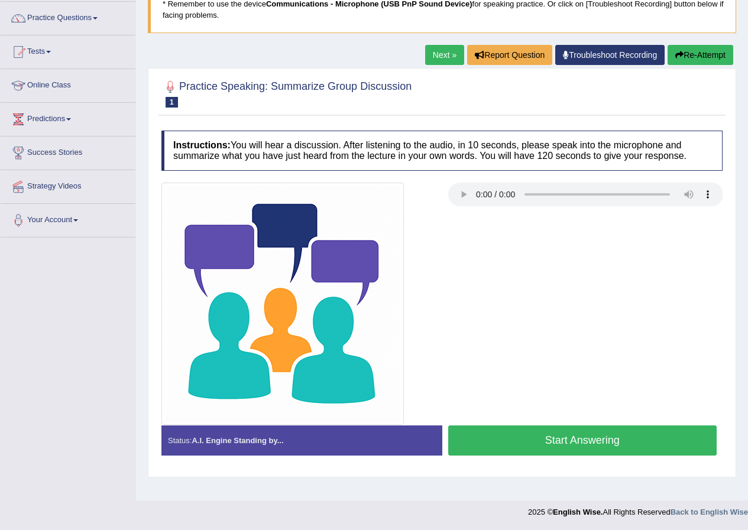
click at [579, 451] on button "Start Answering" at bounding box center [582, 441] width 269 height 30
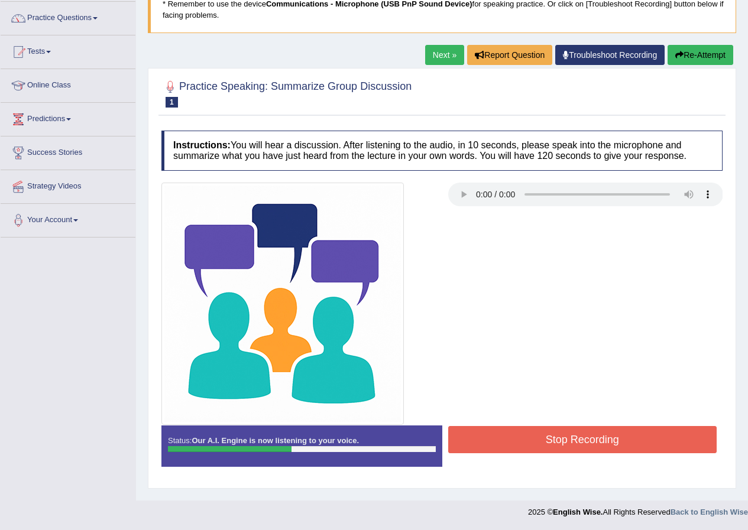
click at [556, 435] on button "Stop Recording" at bounding box center [582, 439] width 269 height 27
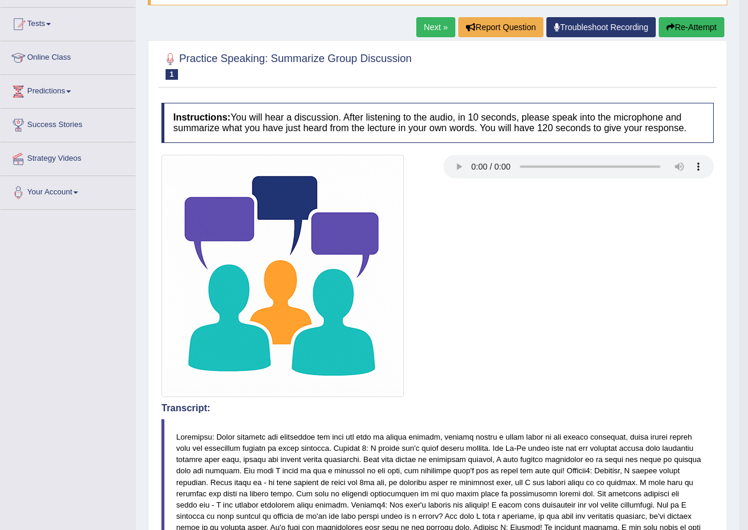
scroll to position [0, 0]
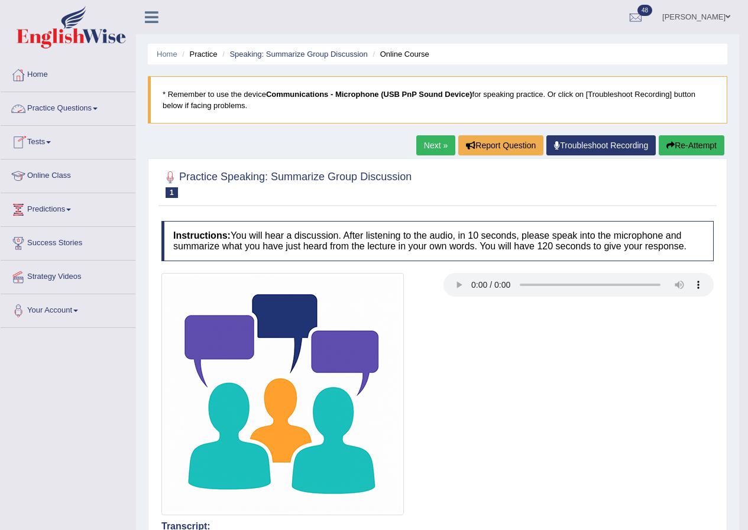
click at [101, 107] on link "Practice Questions" at bounding box center [68, 107] width 135 height 30
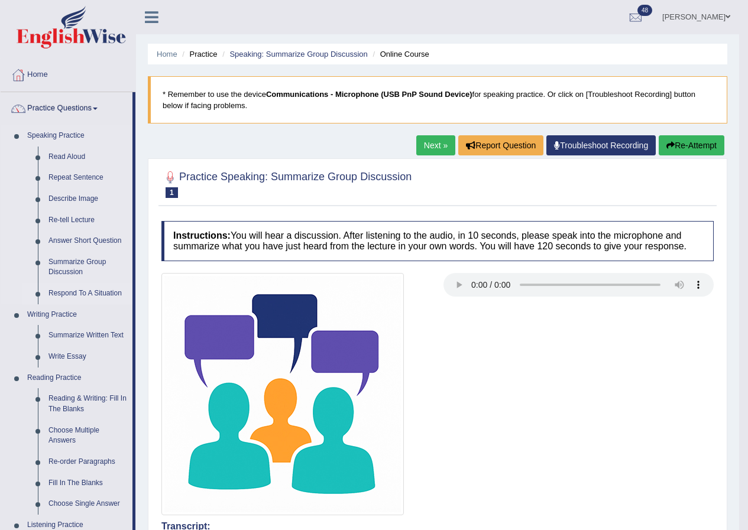
click at [76, 296] on link "Respond To A Situation" at bounding box center [87, 293] width 89 height 21
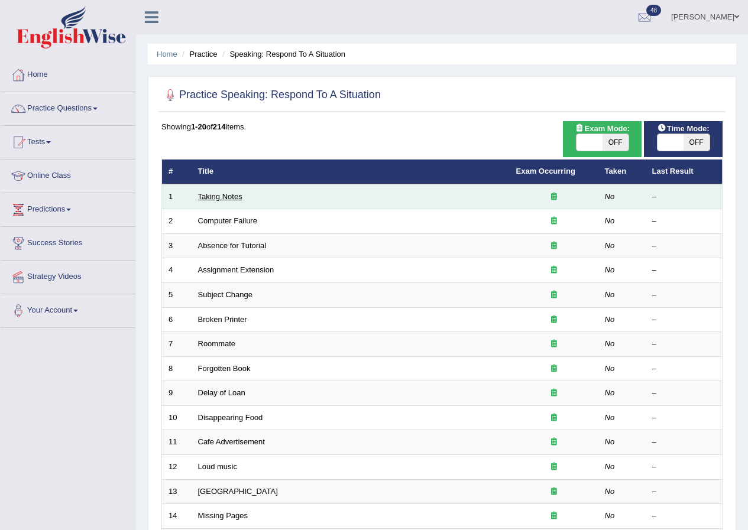
click at [225, 195] on link "Taking Notes" at bounding box center [220, 196] width 44 height 9
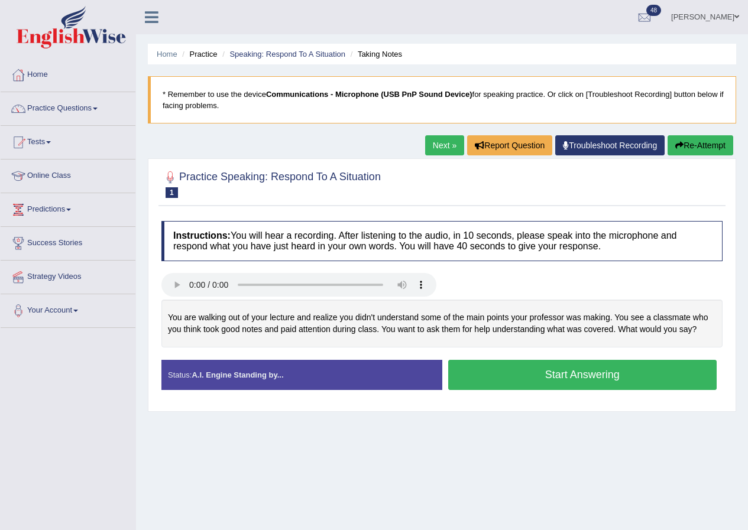
click at [721, 18] on link "[PERSON_NAME]" at bounding box center [705, 15] width 86 height 31
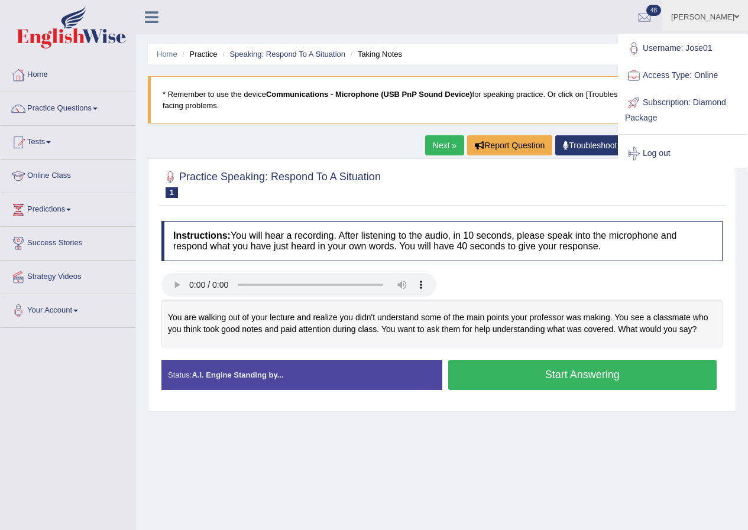
click at [661, 154] on link "Log out" at bounding box center [683, 153] width 128 height 27
